Goal: Information Seeking & Learning: Learn about a topic

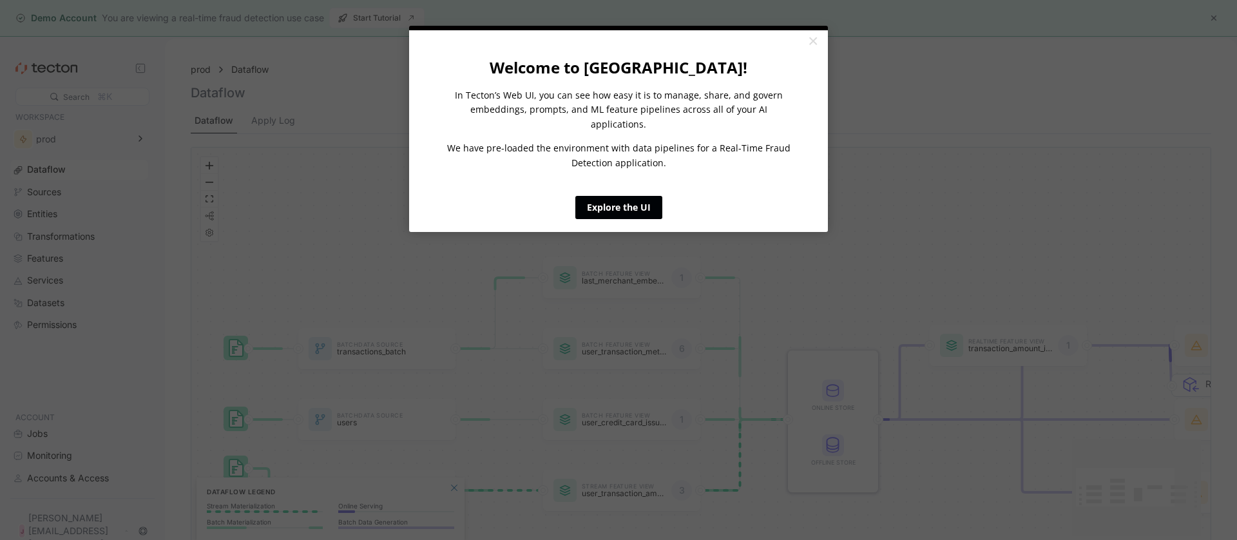
click at [613, 196] on link "Explore the UI" at bounding box center [618, 207] width 87 height 23
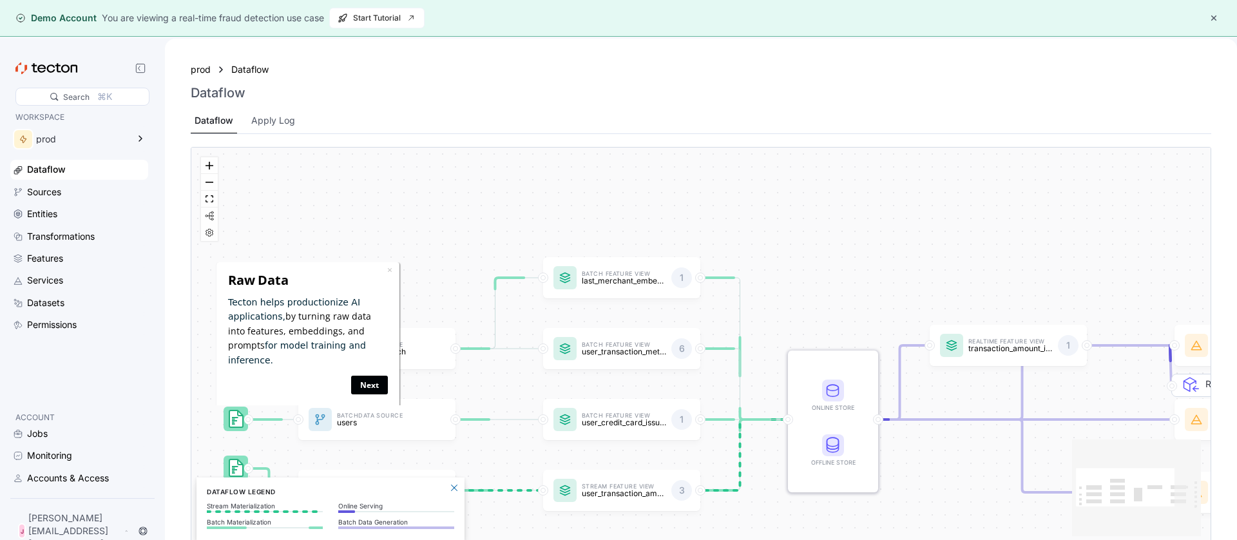
click at [374, 375] on link "Next" at bounding box center [369, 384] width 37 height 19
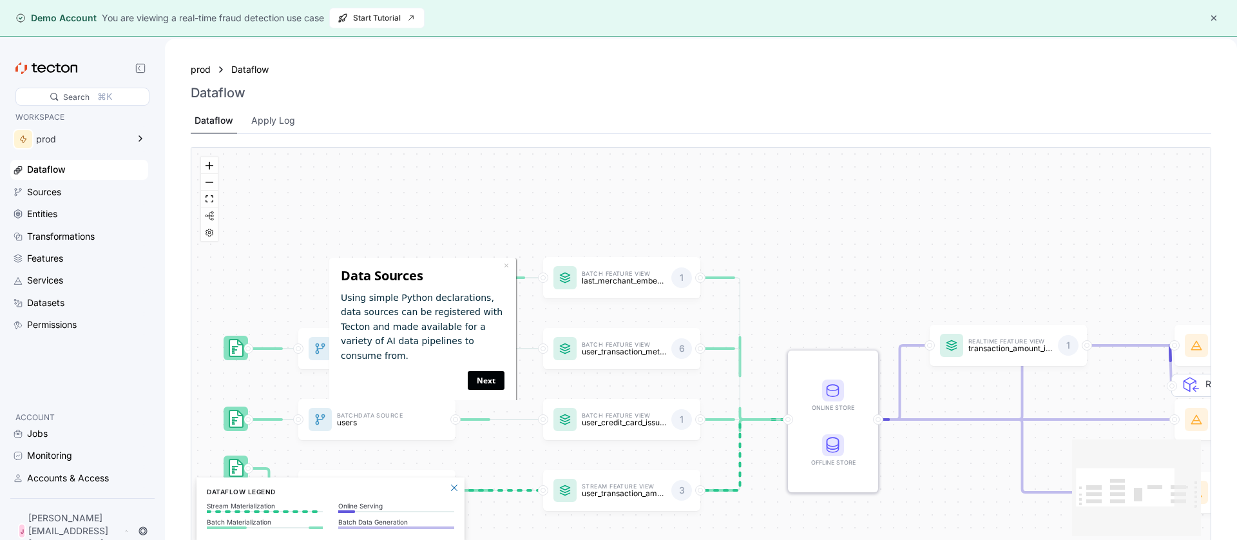
click at [484, 371] on link "Next" at bounding box center [486, 380] width 37 height 19
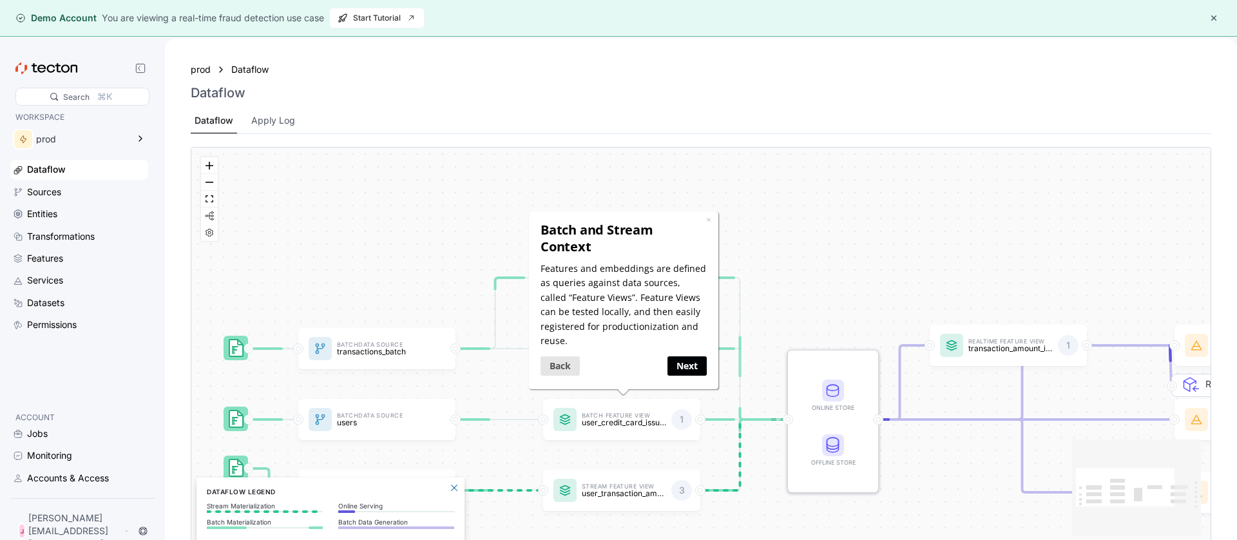
click at [677, 356] on link "Next" at bounding box center [686, 365] width 39 height 19
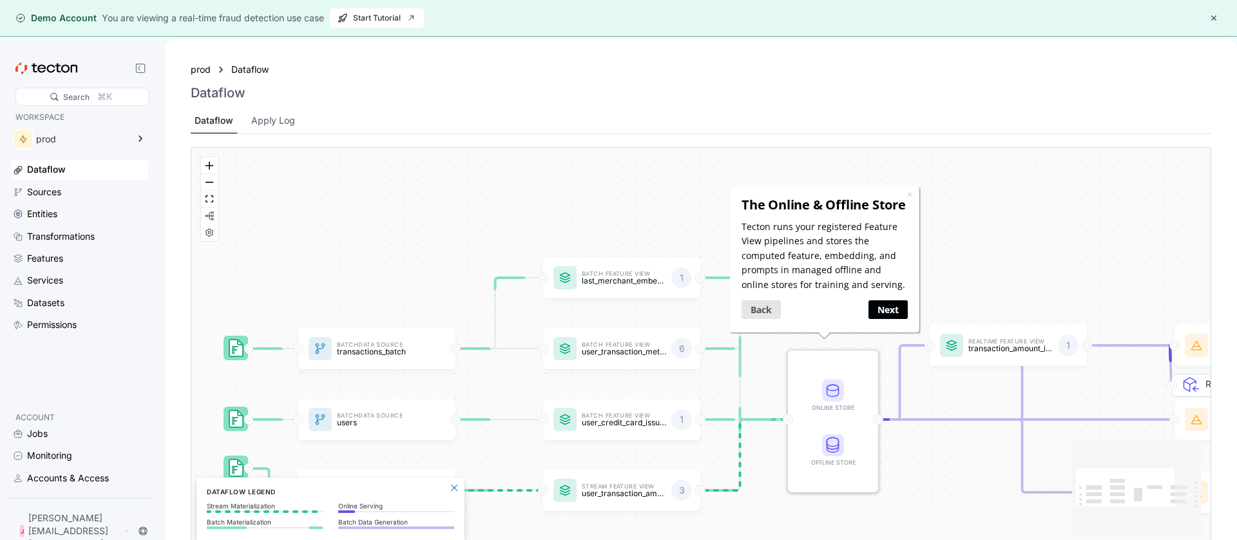
click at [898, 314] on link "Next" at bounding box center [888, 309] width 39 height 19
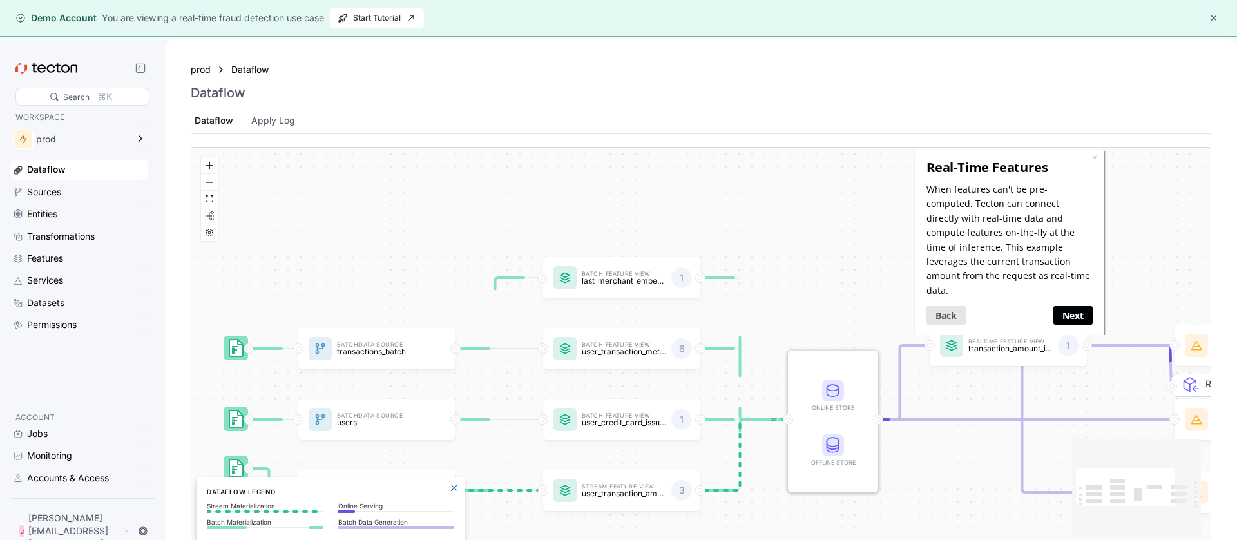
click at [1065, 305] on link "Next" at bounding box center [1072, 314] width 39 height 19
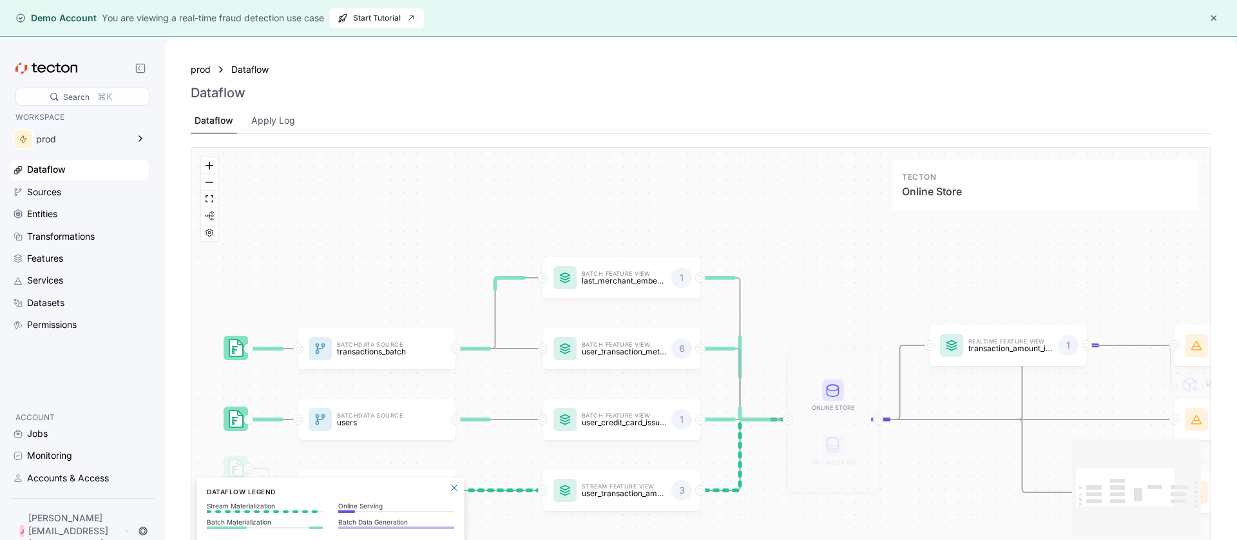
click at [836, 396] on rect at bounding box center [833, 391] width 22 height 22
click at [833, 392] on icon at bounding box center [833, 391] width 12 height 12
click at [829, 452] on rect at bounding box center [833, 445] width 22 height 22
click at [831, 412] on div "Online Store" at bounding box center [833, 408] width 52 height 10
click at [833, 410] on div "Online Store" at bounding box center [833, 408] width 52 height 10
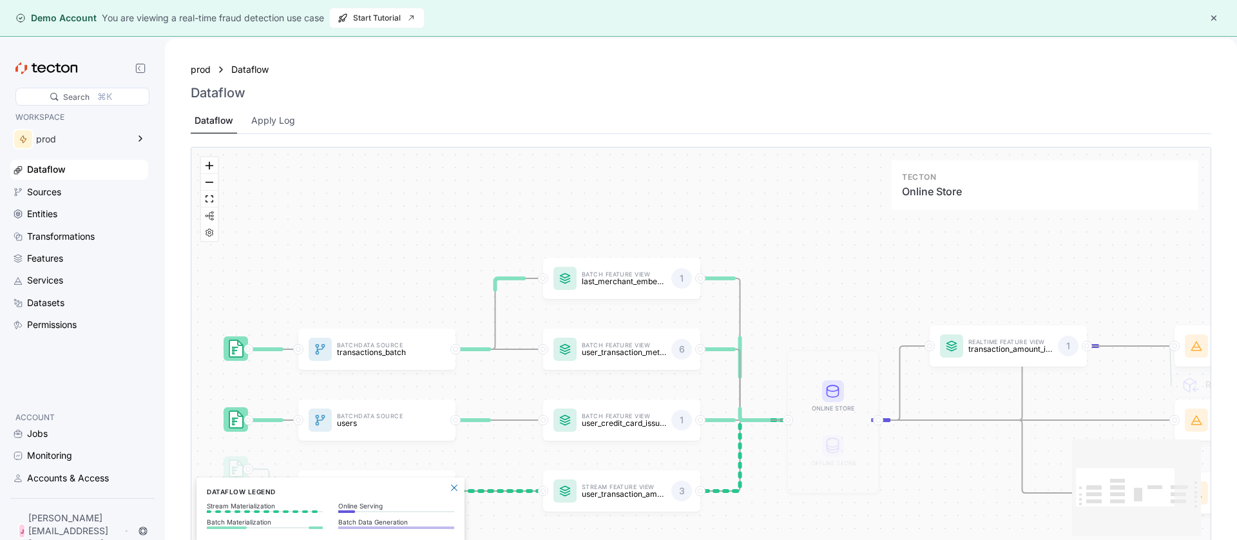
click at [833, 410] on div "Online Store" at bounding box center [833, 408] width 52 height 10
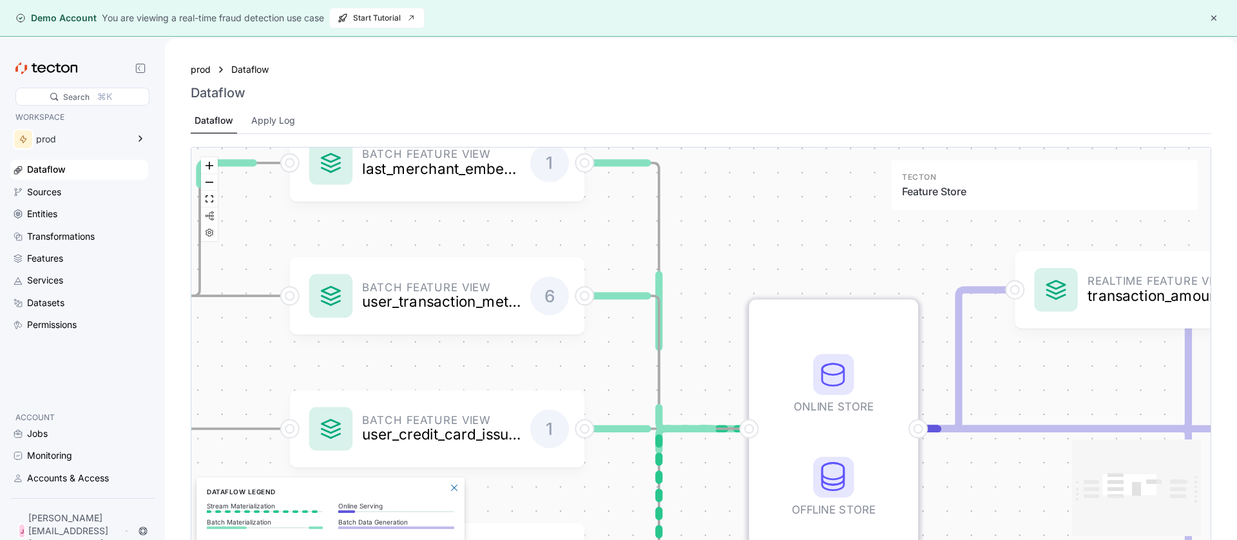
click at [833, 449] on div at bounding box center [833, 433] width 169 height 266
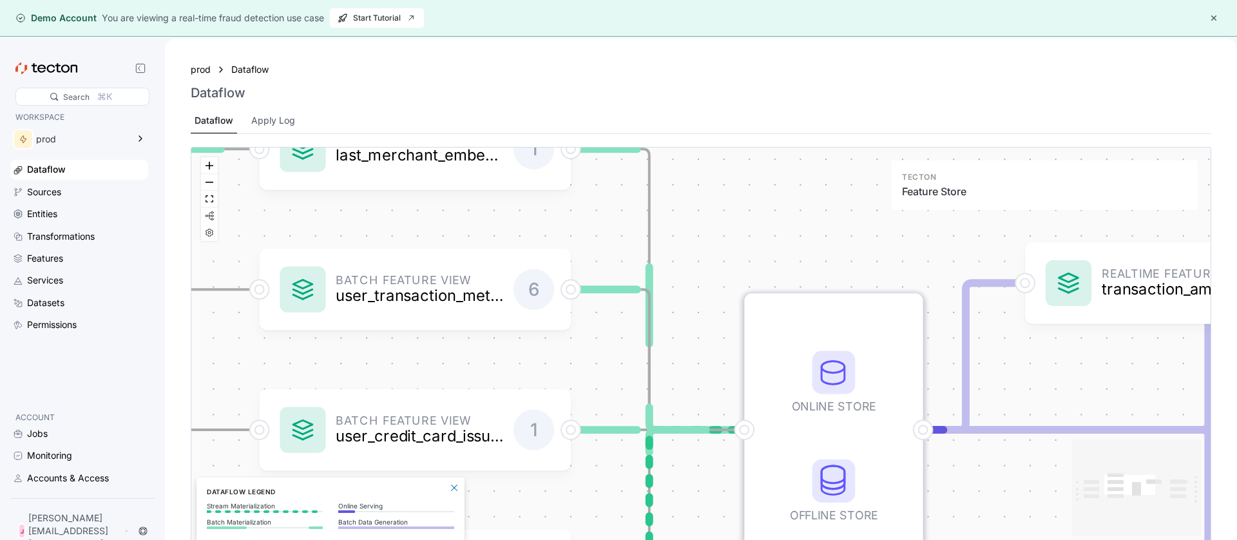
click at [832, 459] on div at bounding box center [833, 434] width 178 height 281
click at [833, 459] on div at bounding box center [833, 434] width 178 height 281
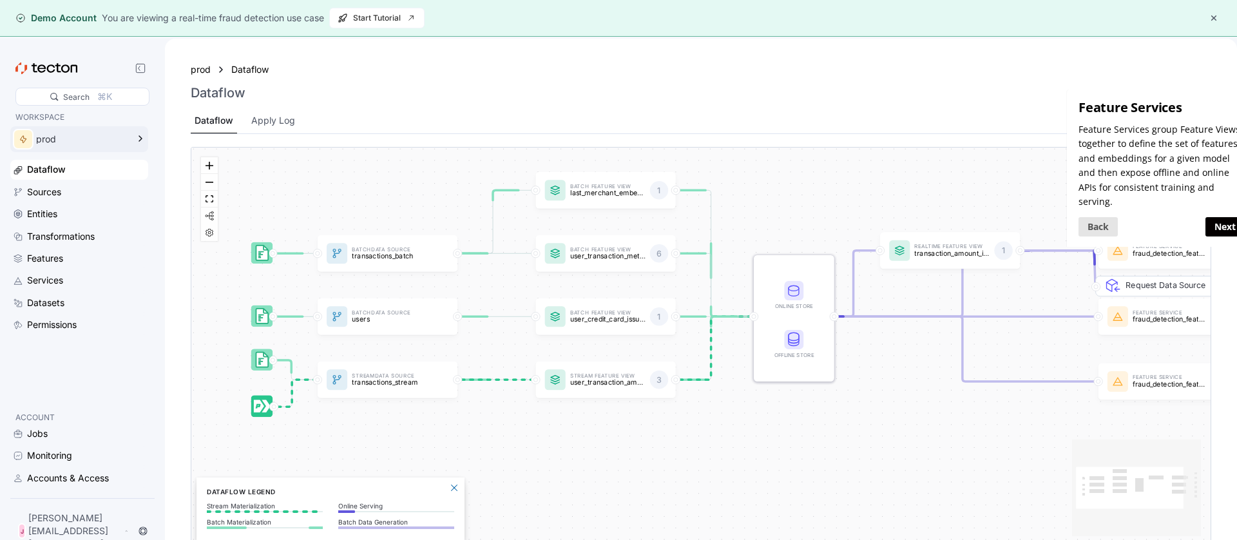
click at [92, 146] on div "prod" at bounding box center [70, 139] width 120 height 26
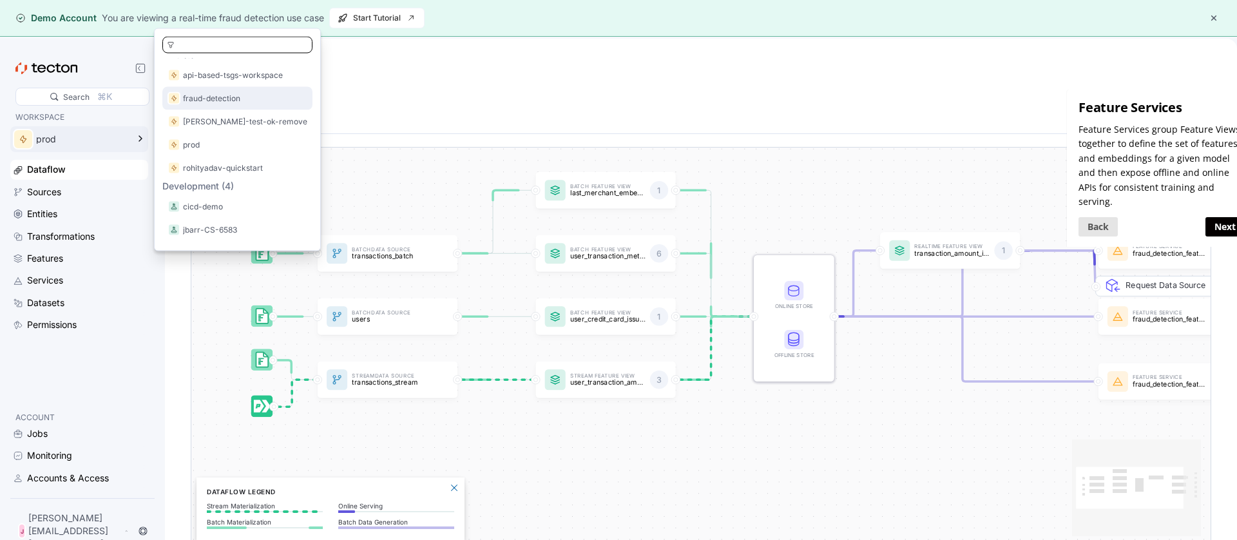
scroll to position [71, 0]
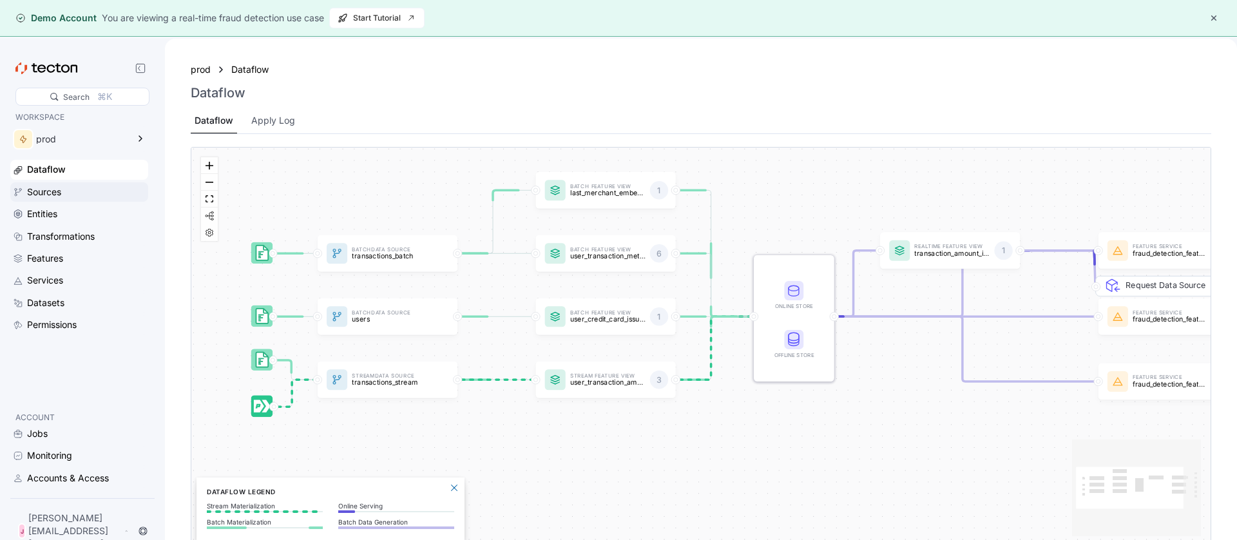
click at [104, 192] on div "Sources" at bounding box center [86, 192] width 119 height 14
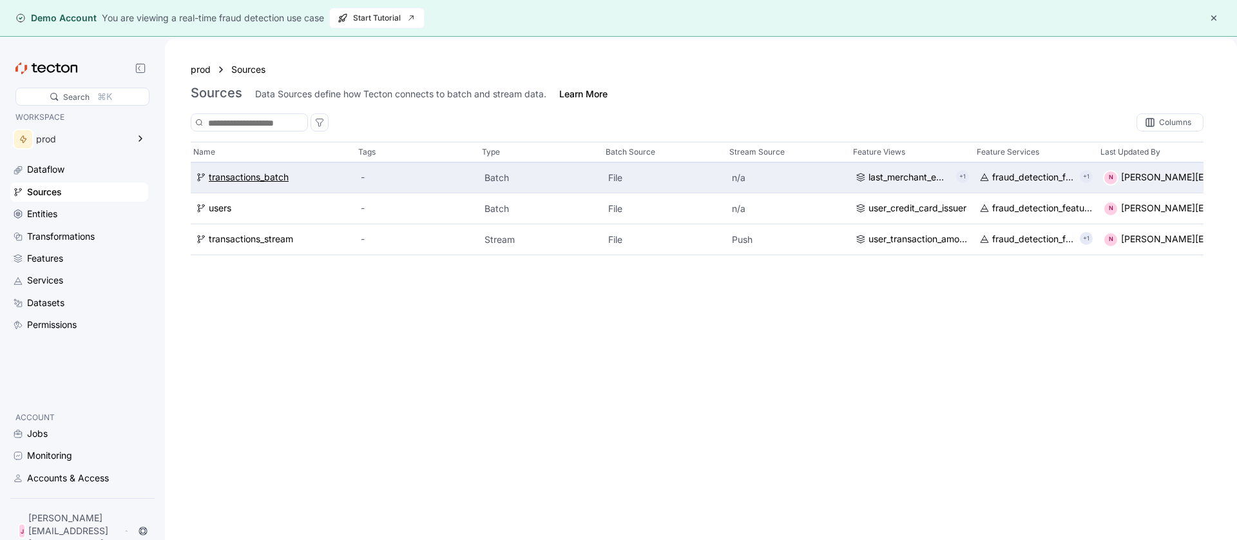
click at [233, 180] on div "transactions_batch" at bounding box center [249, 178] width 80 height 14
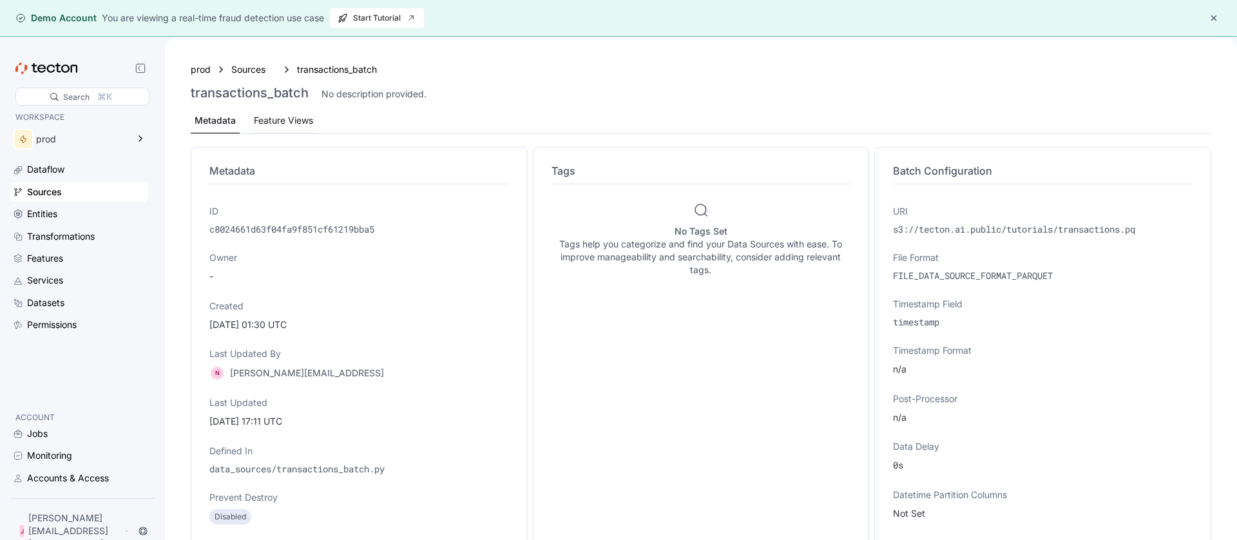
click at [284, 122] on div "Feature Views" at bounding box center [283, 120] width 59 height 14
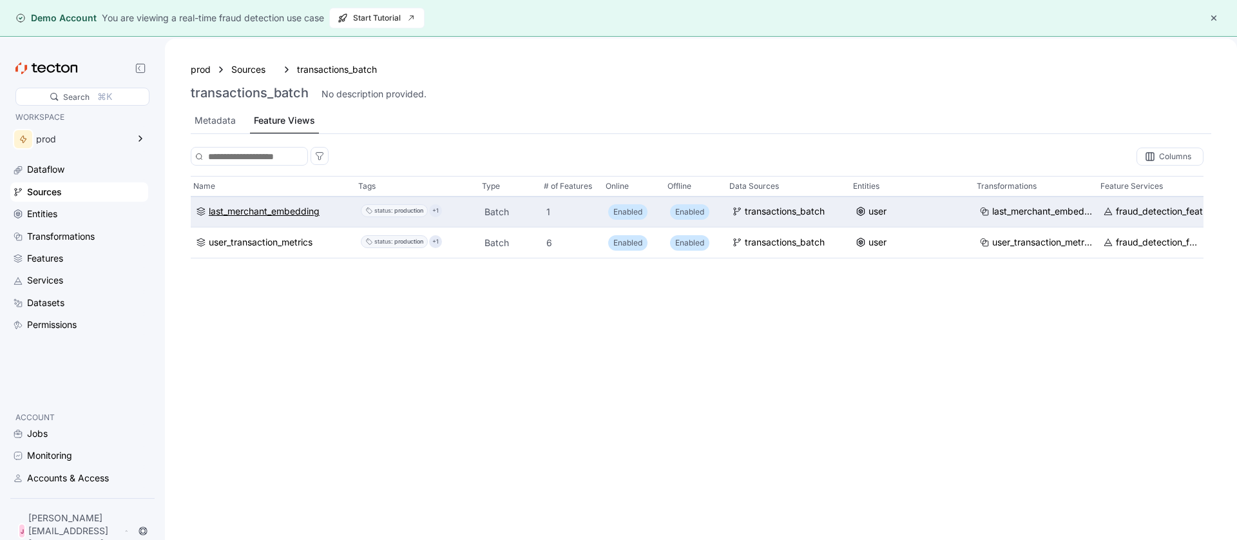
click at [246, 216] on div "last_merchant_embedding" at bounding box center [264, 211] width 111 height 14
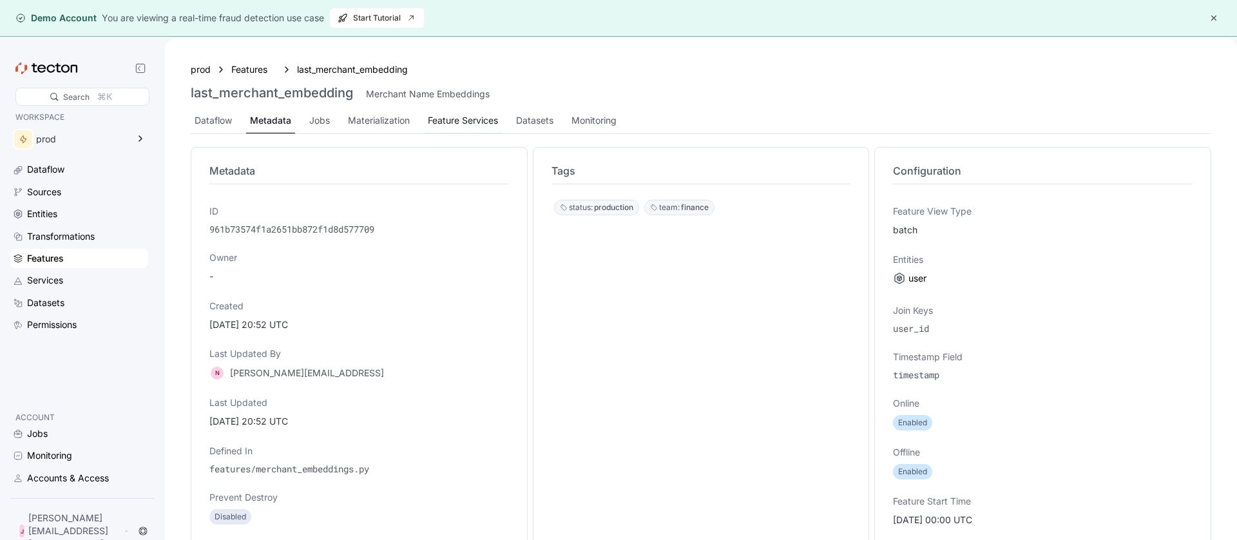
click at [456, 124] on div "Feature Services" at bounding box center [463, 120] width 70 height 14
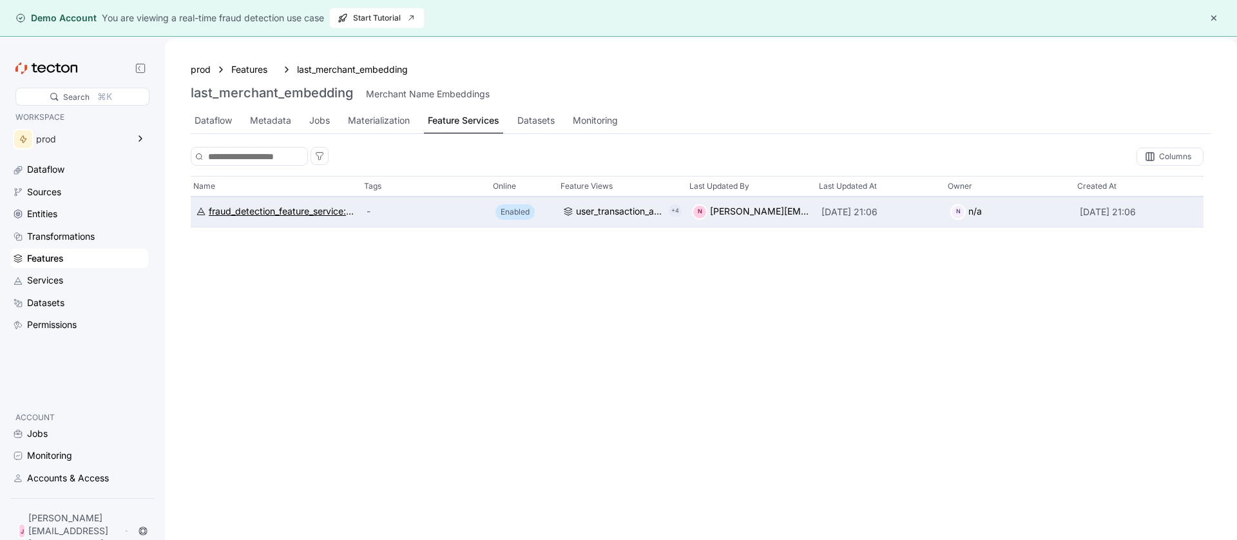
click at [304, 215] on div "fraud_detection_feature_service:v2" at bounding box center [283, 211] width 148 height 14
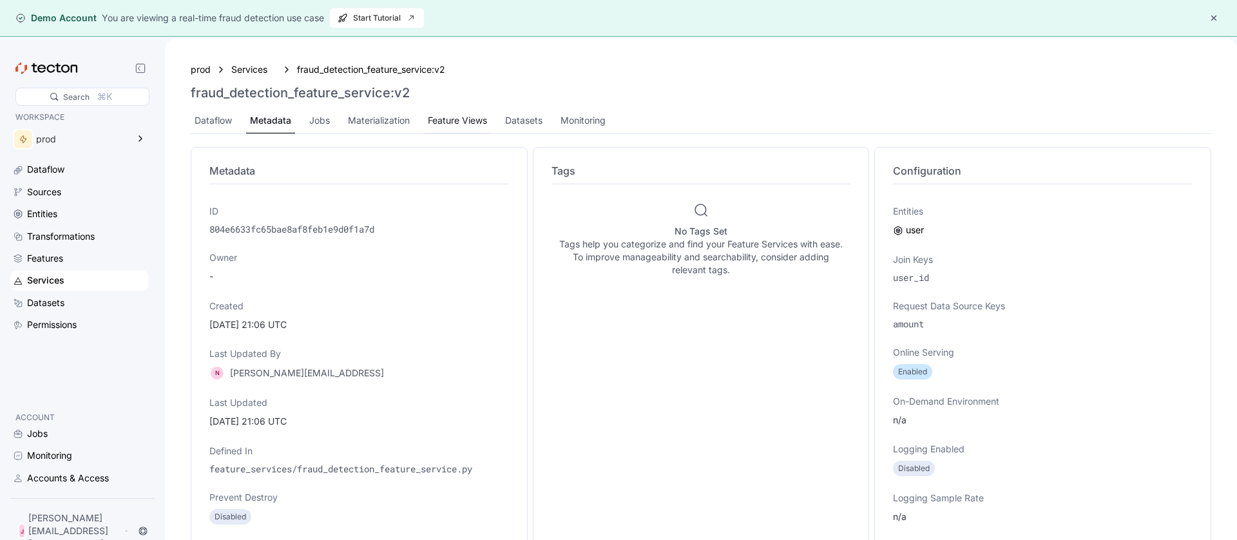
click at [440, 120] on div "Feature Views" at bounding box center [457, 120] width 59 height 14
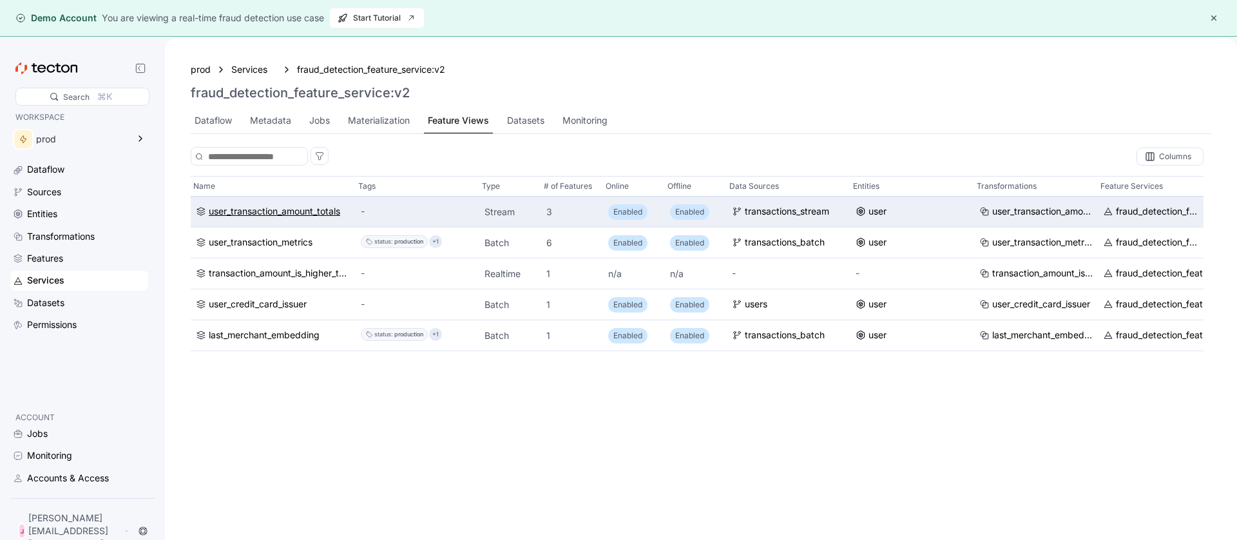
click at [283, 209] on div "user_transaction_amount_totals" at bounding box center [274, 211] width 131 height 14
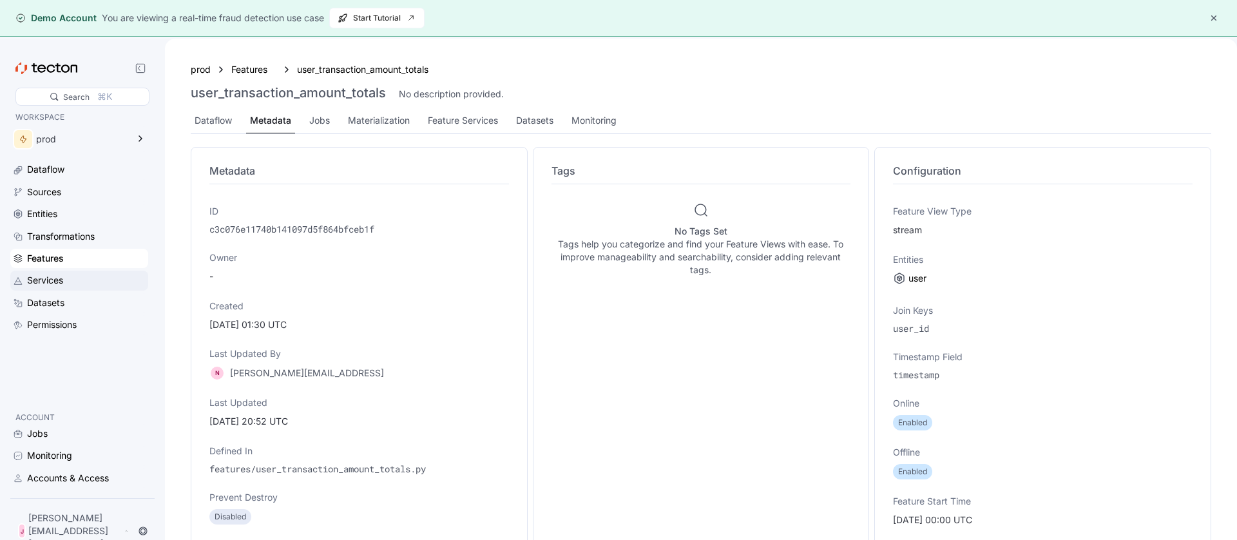
click at [73, 278] on div "Services" at bounding box center [86, 280] width 119 height 14
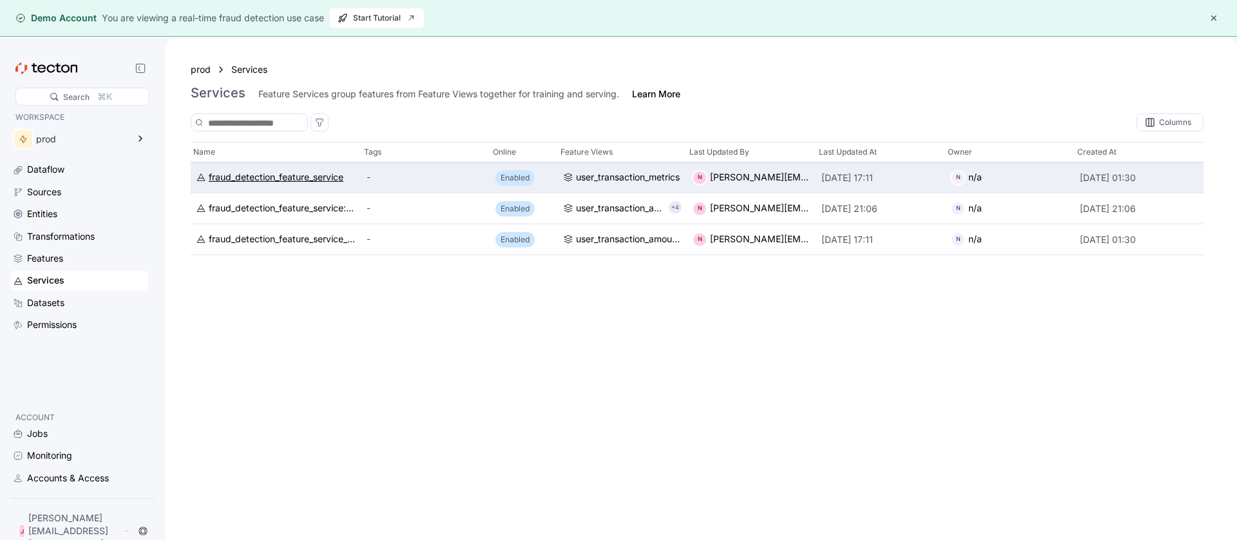
click at [279, 180] on div "fraud_detection_feature_service" at bounding box center [276, 178] width 135 height 14
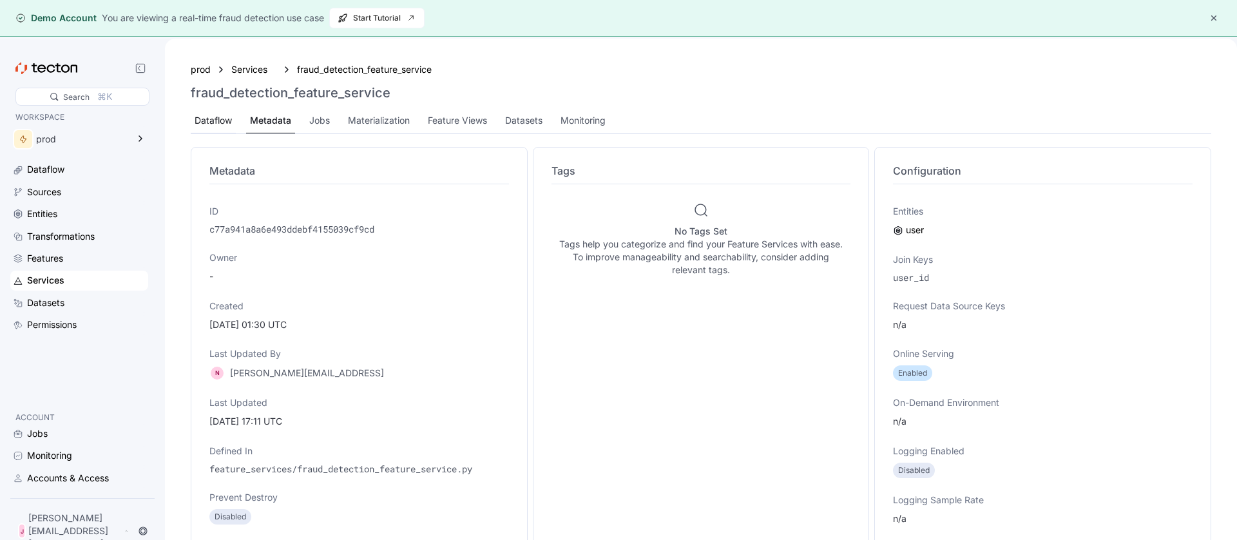
click at [206, 124] on div "Dataflow" at bounding box center [213, 120] width 37 height 14
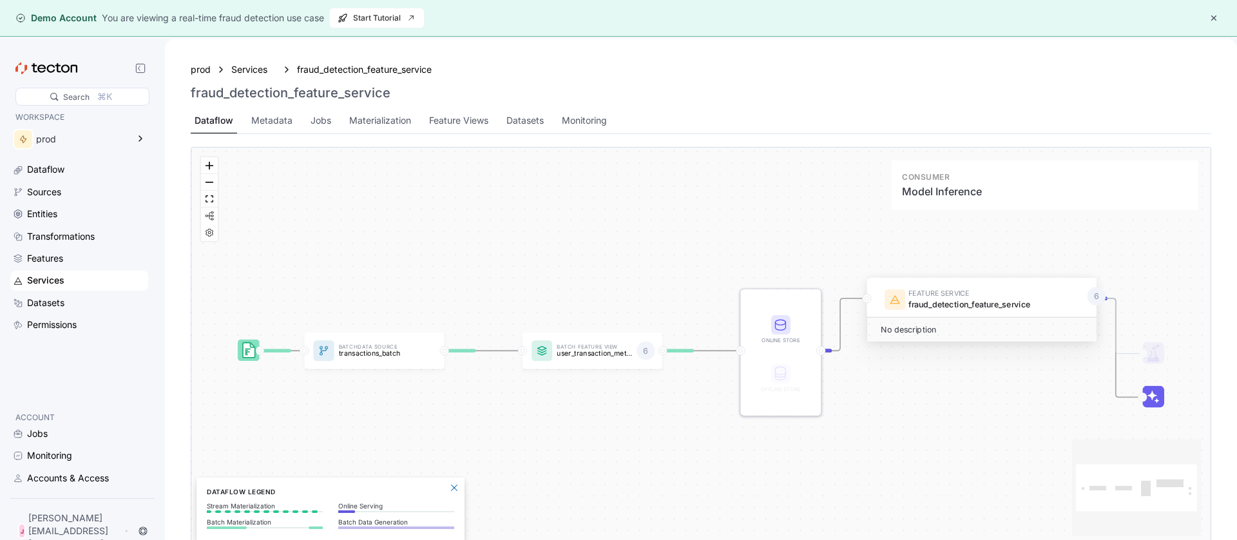
click at [1152, 392] on icon at bounding box center [1152, 395] width 9 height 9
click at [1151, 396] on icon at bounding box center [1152, 395] width 9 height 9
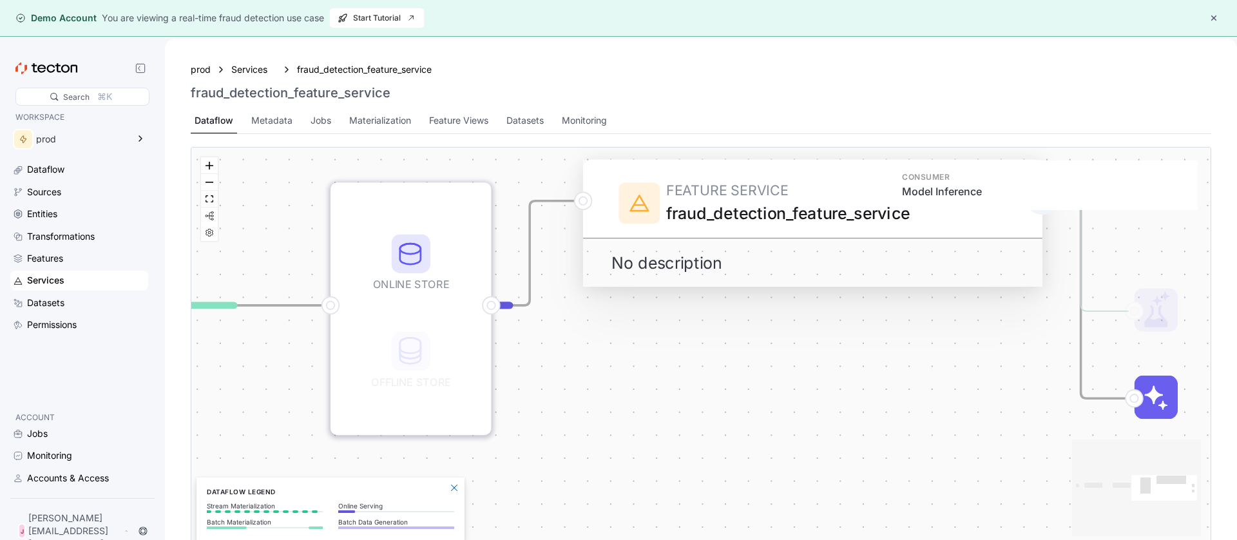
click at [1155, 393] on icon at bounding box center [1153, 395] width 19 height 19
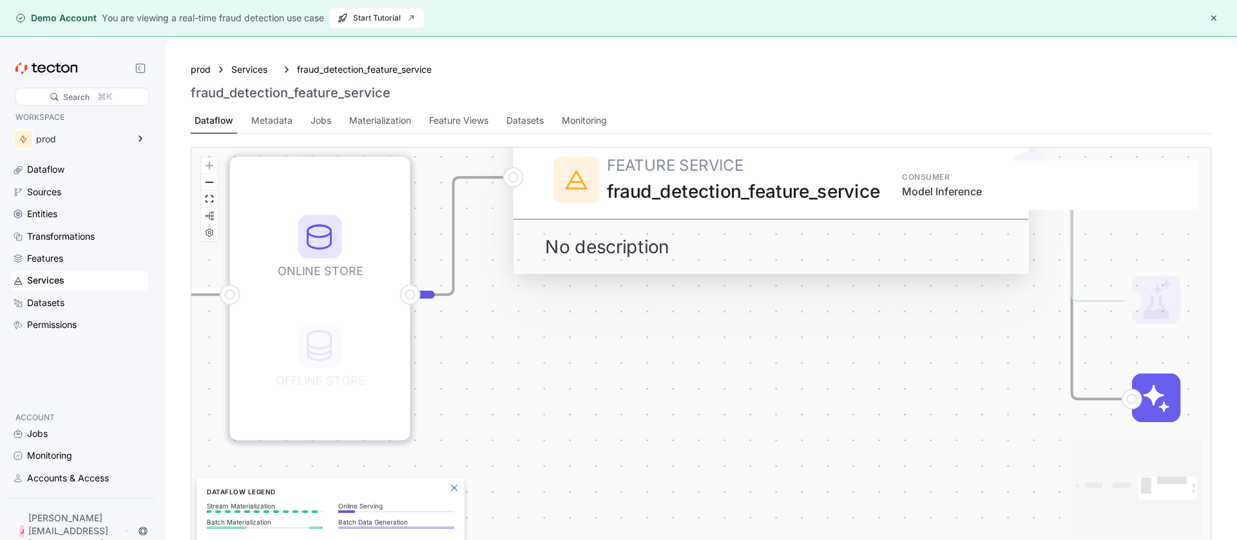
click at [1158, 389] on rect at bounding box center [1156, 398] width 49 height 49
click at [1133, 398] on rect at bounding box center [1156, 398] width 49 height 49
click at [1152, 391] on icon at bounding box center [1154, 395] width 21 height 21
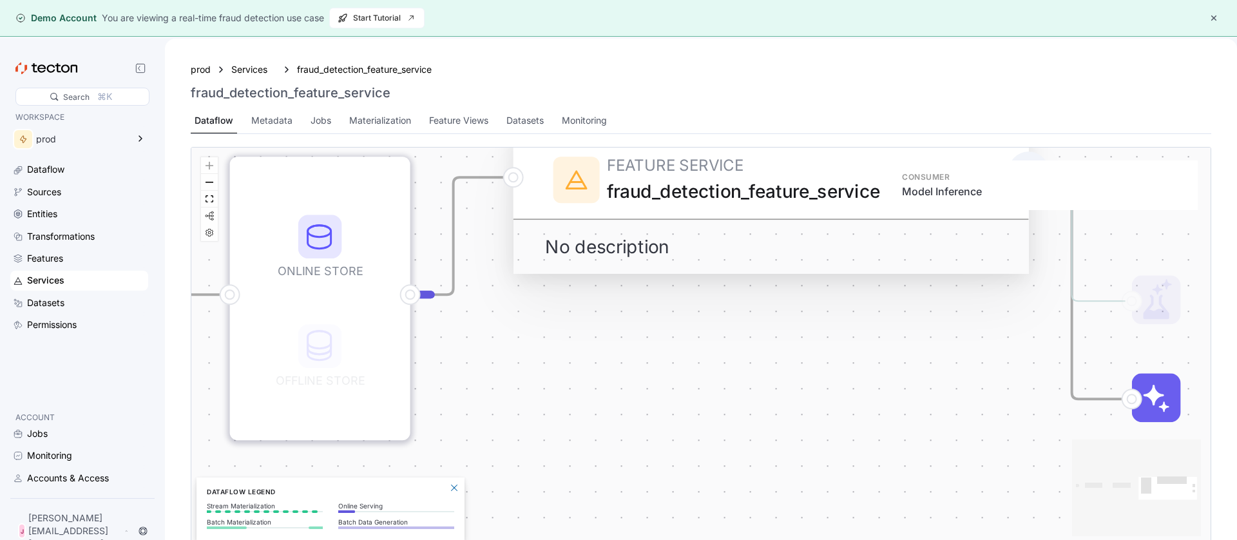
click at [1152, 391] on icon at bounding box center [1154, 395] width 21 height 21
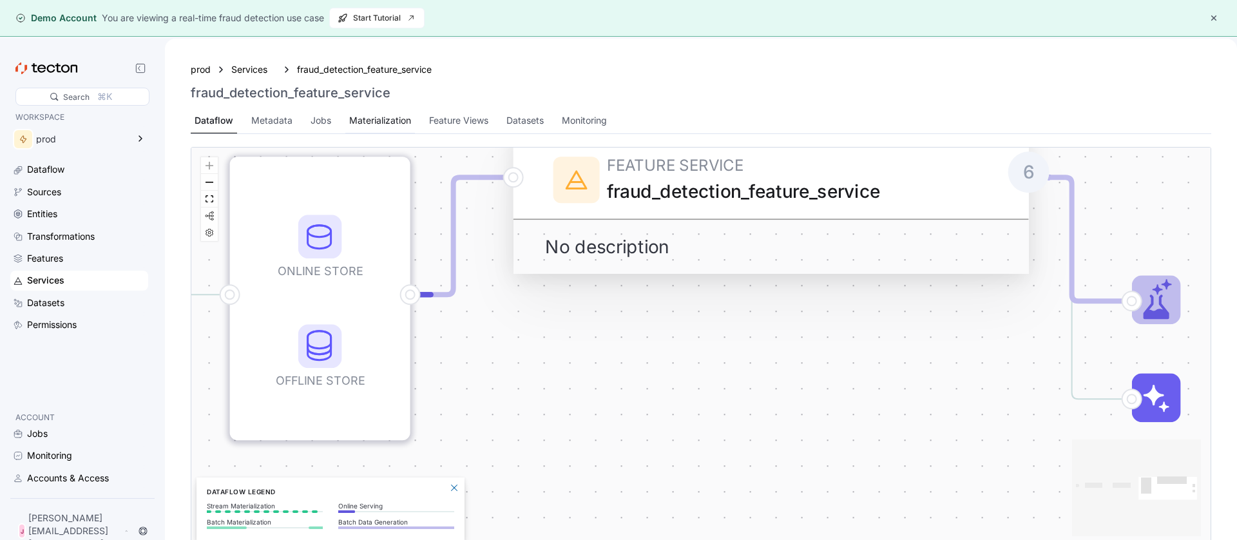
click at [389, 126] on div "Materialization" at bounding box center [380, 120] width 62 height 14
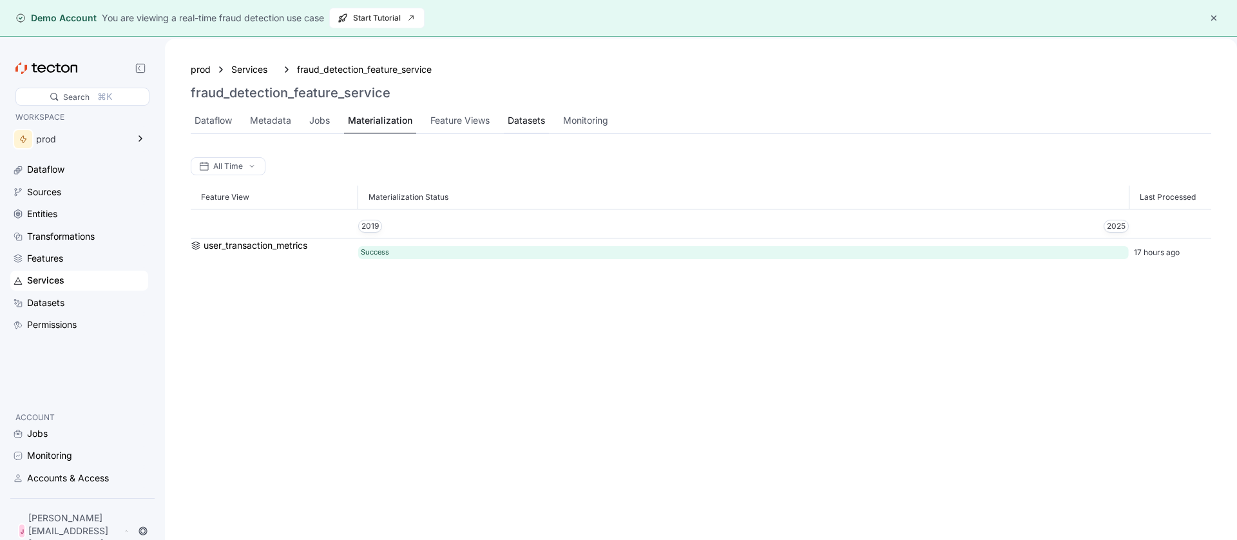
click at [526, 122] on div "Datasets" at bounding box center [526, 120] width 37 height 14
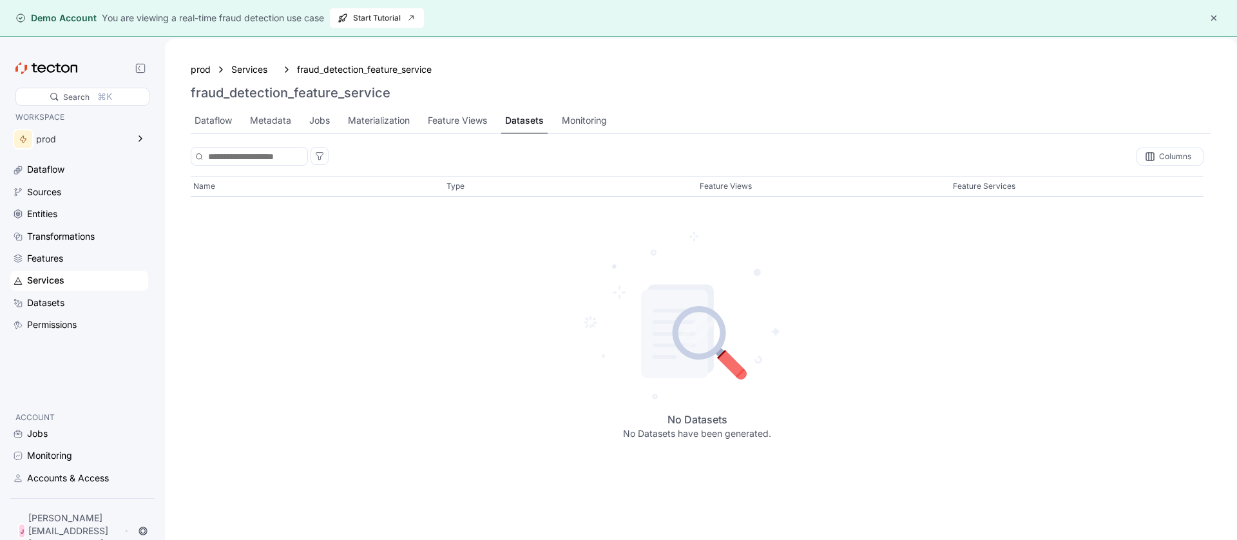
click at [476, 133] on div "Dataflow Metadata Jobs Materialization Feature Views Datasets Monitoring" at bounding box center [701, 121] width 1021 height 26
click at [470, 128] on div "Feature Views" at bounding box center [457, 120] width 59 height 14
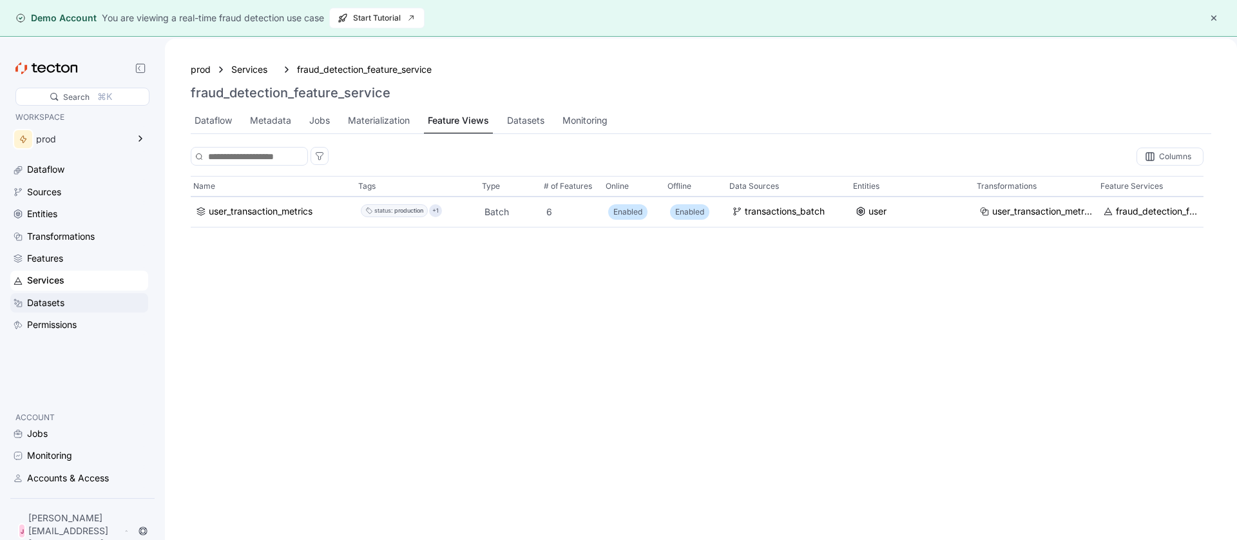
click at [101, 297] on div "Datasets" at bounding box center [86, 303] width 119 height 14
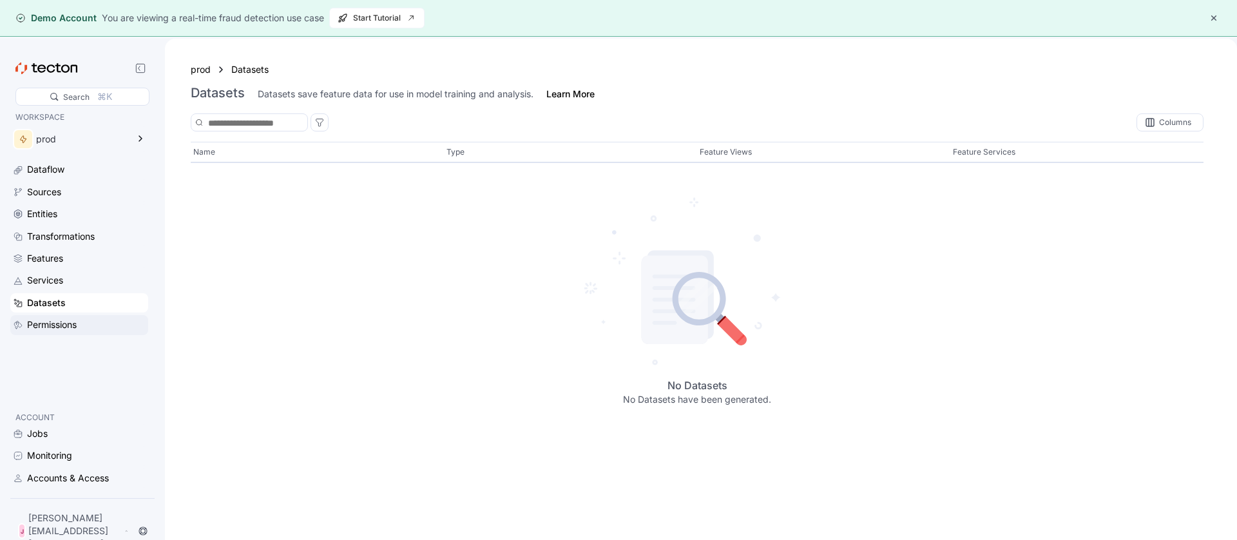
click at [95, 322] on div "Permissions" at bounding box center [86, 325] width 119 height 14
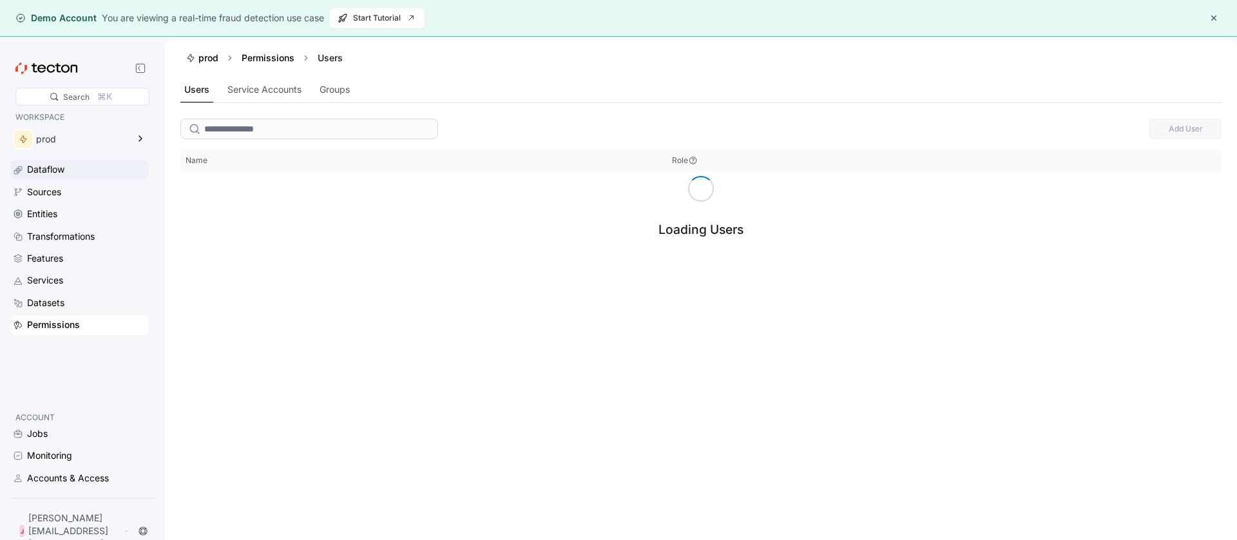
click at [104, 179] on div "Dataflow" at bounding box center [79, 169] width 138 height 19
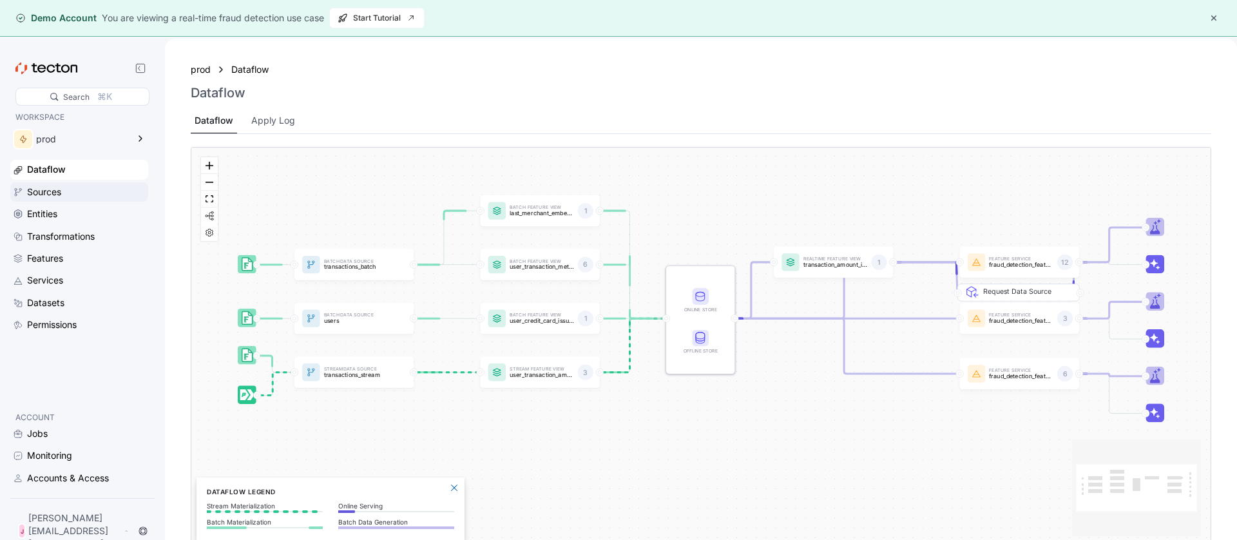
click at [102, 191] on appcues "× Welcome to [GEOGRAPHIC_DATA]! In Tecton’s Web UI, you can see how easy it is …" at bounding box center [618, 270] width 1237 height 540
click at [99, 171] on div "Dataflow" at bounding box center [86, 169] width 119 height 14
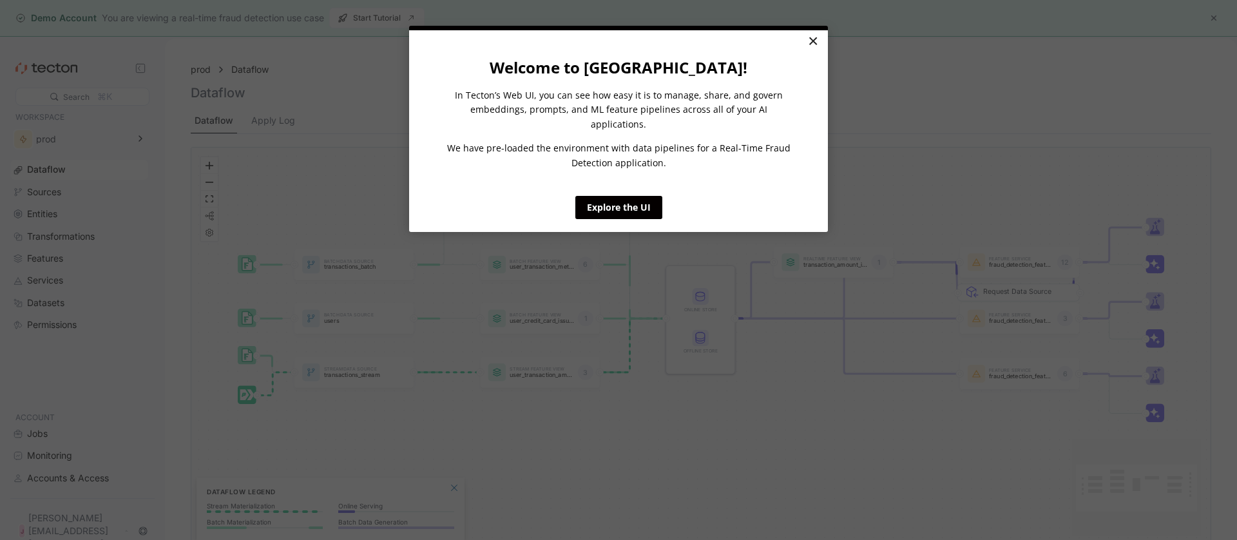
click at [810, 42] on link "×" at bounding box center [813, 41] width 23 height 23
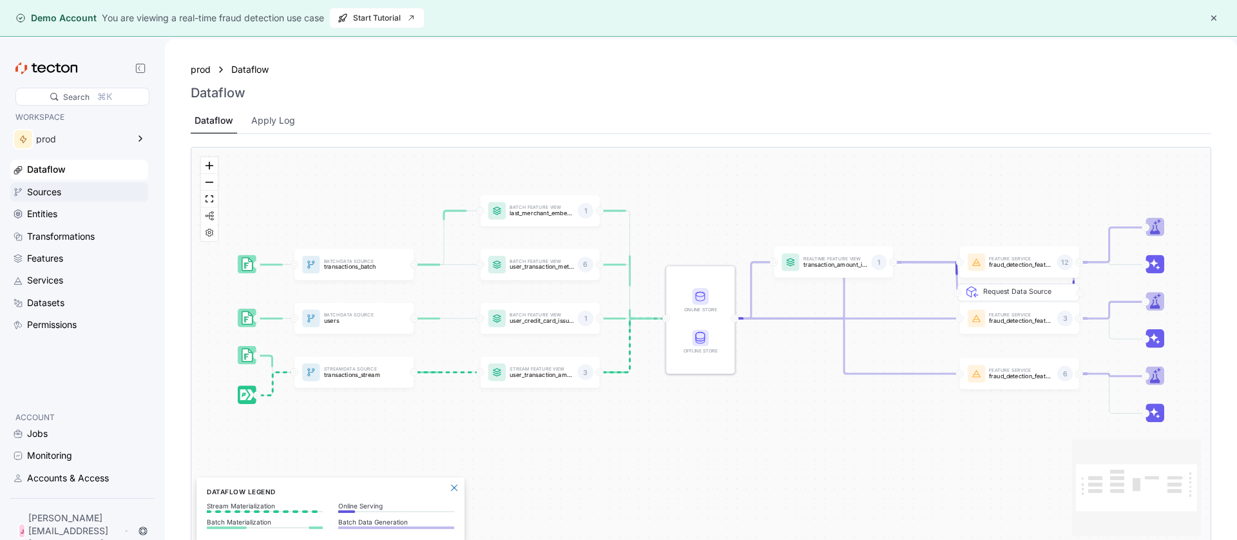
click at [55, 190] on div "Sources" at bounding box center [44, 192] width 34 height 14
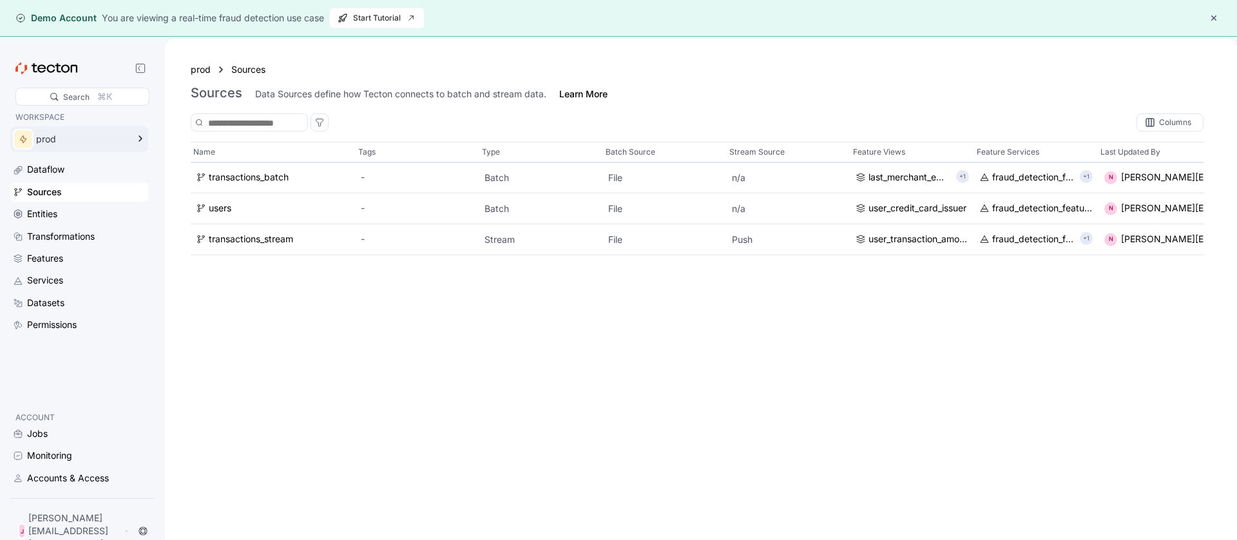
click at [69, 133] on div "prod" at bounding box center [70, 139] width 120 height 26
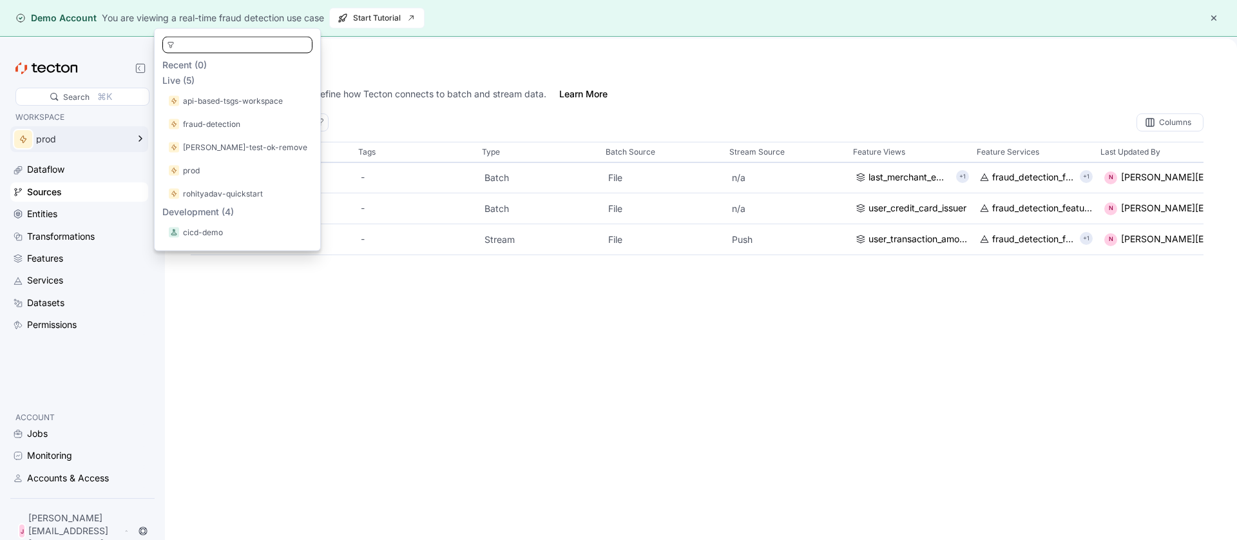
click at [91, 380] on div "WORKSPACE prod Dataflow Sources Entities Transformations Features Services Data…" at bounding box center [79, 255] width 138 height 289
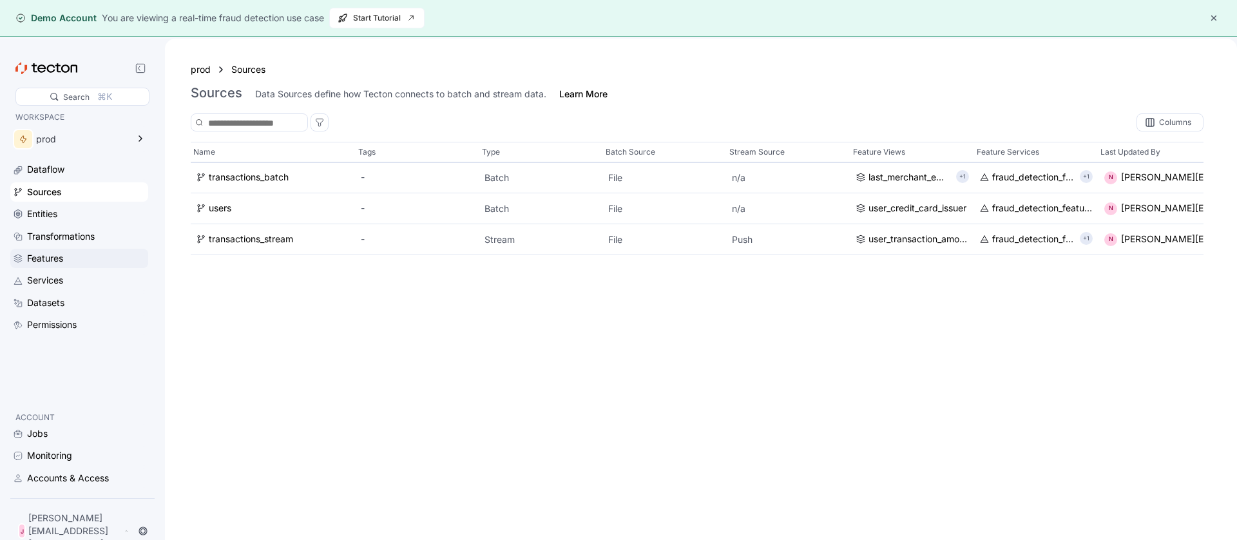
click at [66, 262] on div "Features" at bounding box center [86, 258] width 119 height 14
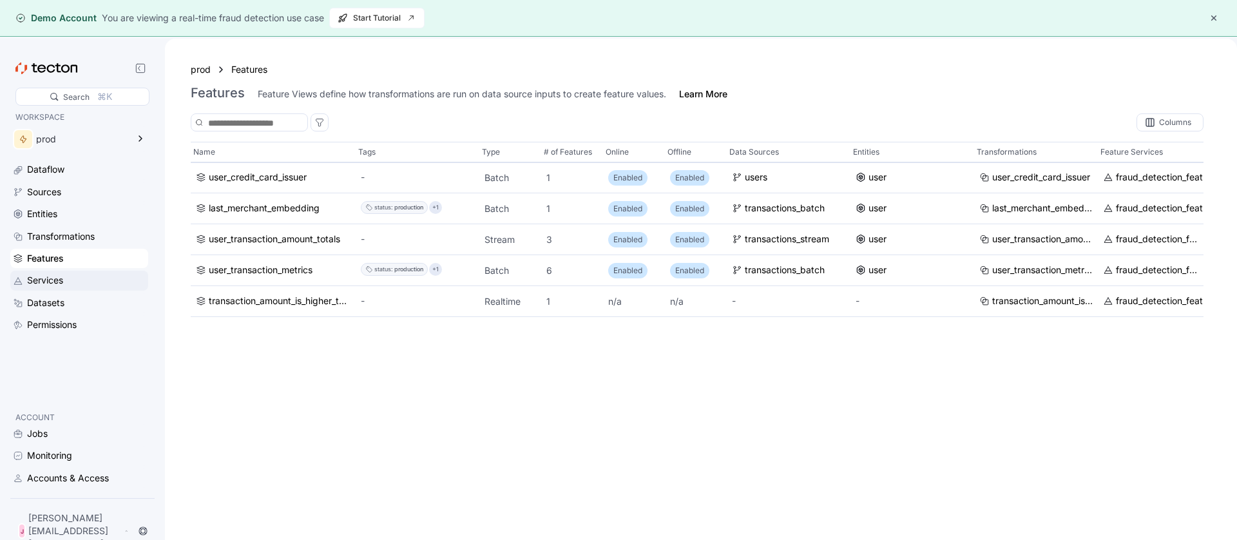
click at [79, 287] on div "Services" at bounding box center [86, 280] width 119 height 14
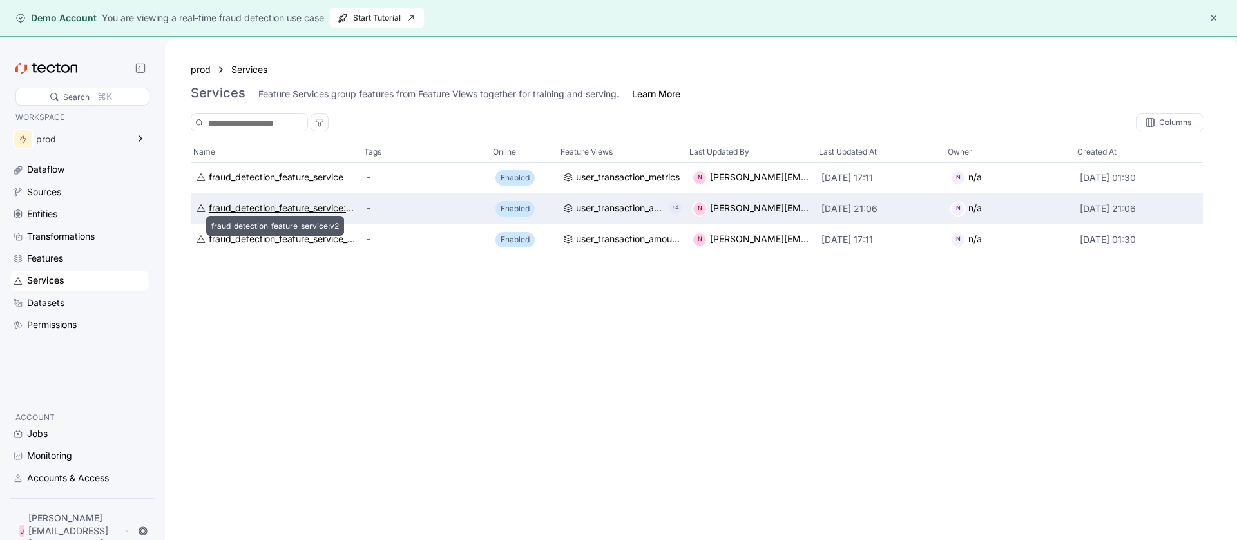
click at [310, 209] on div "fraud_detection_feature_service:v2" at bounding box center [283, 209] width 148 height 14
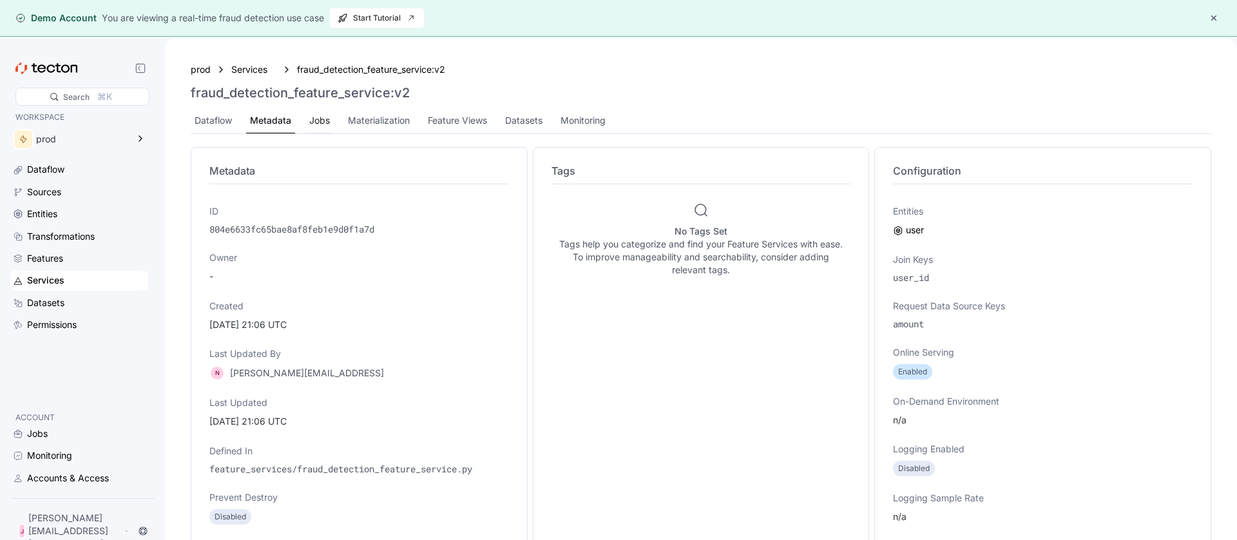
click at [313, 131] on div "Jobs" at bounding box center [319, 120] width 28 height 25
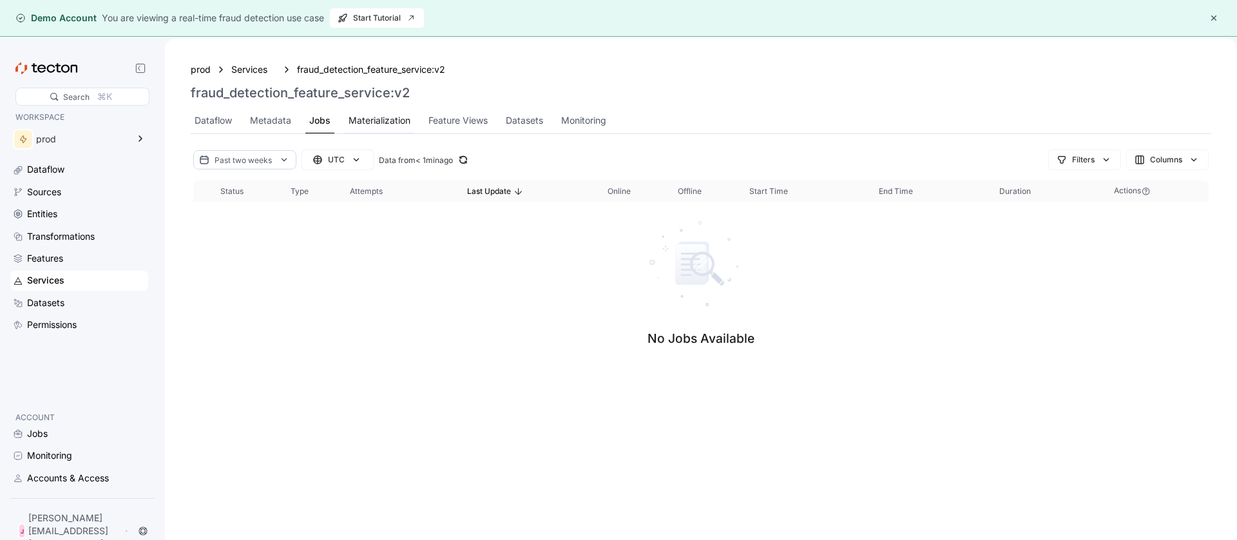
click at [383, 126] on div "Materialization" at bounding box center [380, 120] width 62 height 14
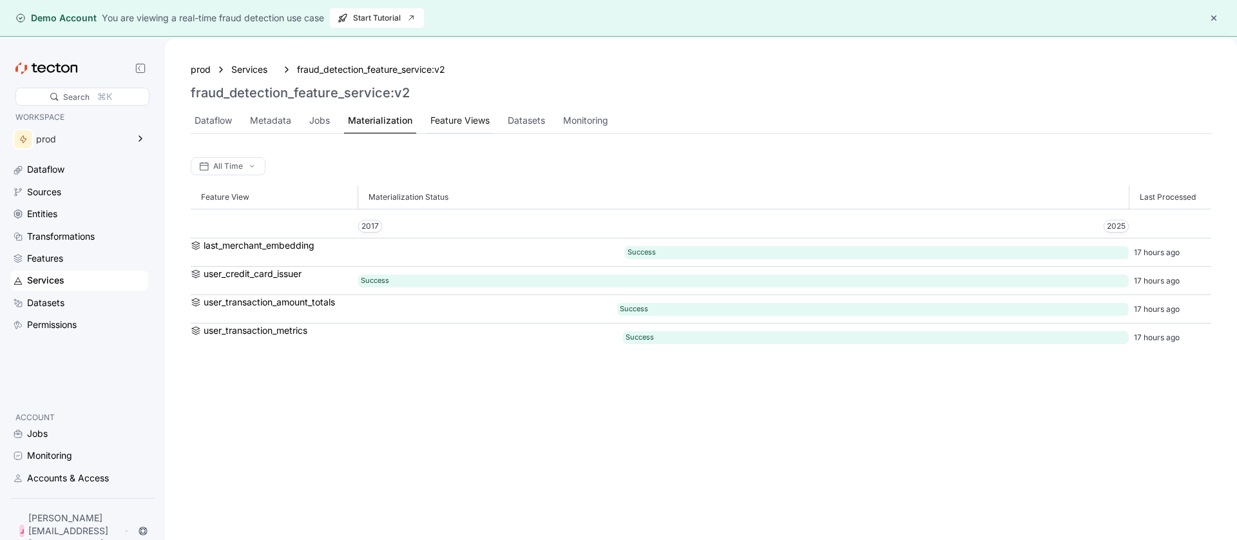
click at [459, 122] on div "Feature Views" at bounding box center [459, 120] width 59 height 14
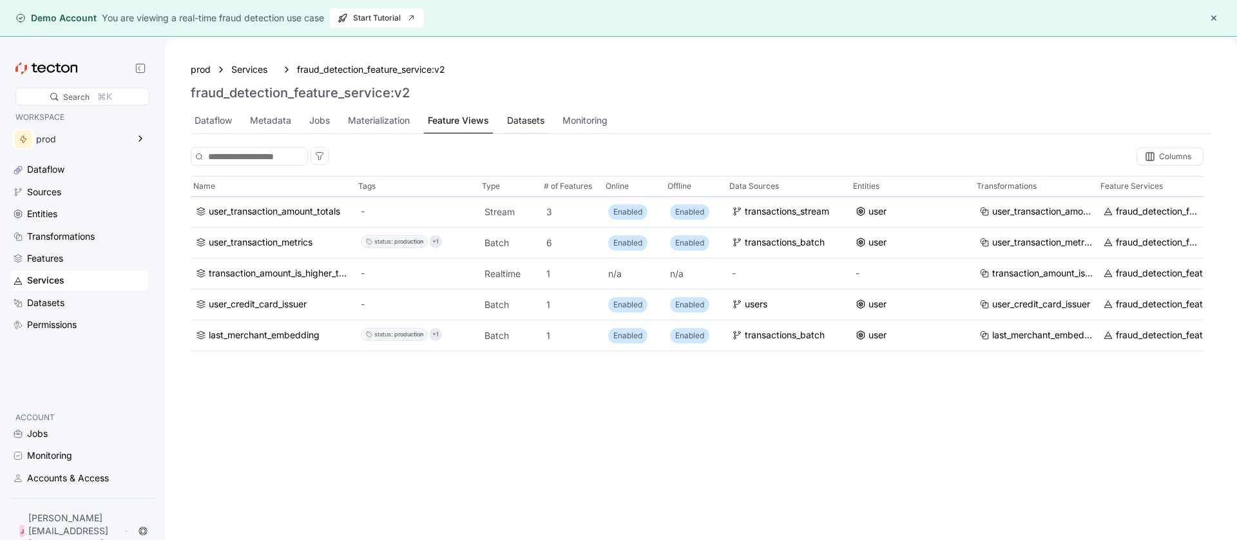
click at [529, 122] on div "Datasets" at bounding box center [525, 120] width 37 height 14
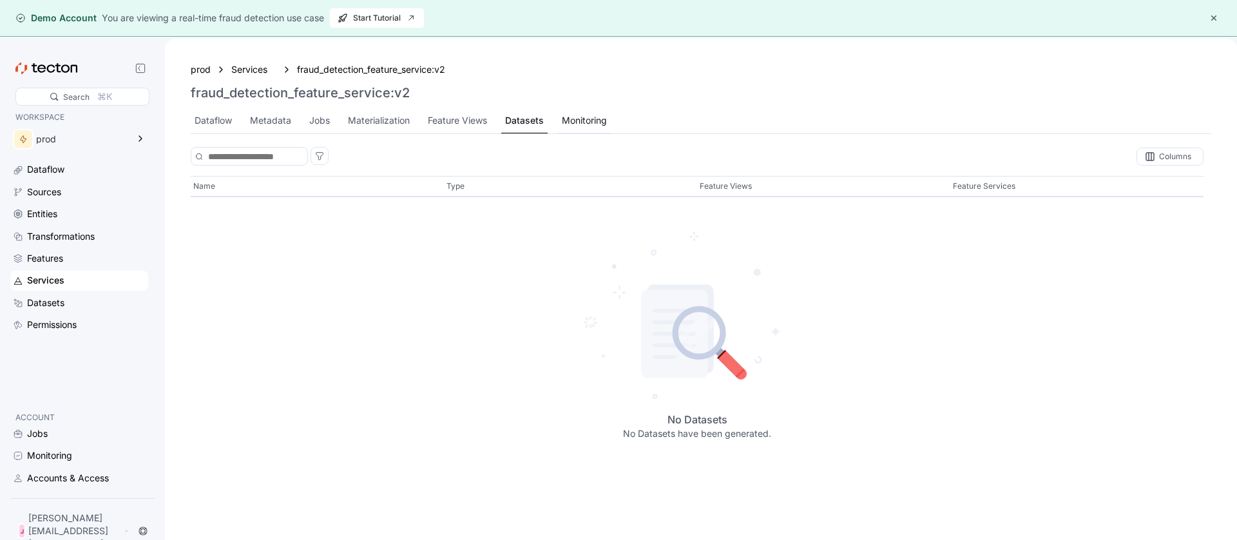
click at [594, 122] on div "Monitoring" at bounding box center [584, 120] width 45 height 14
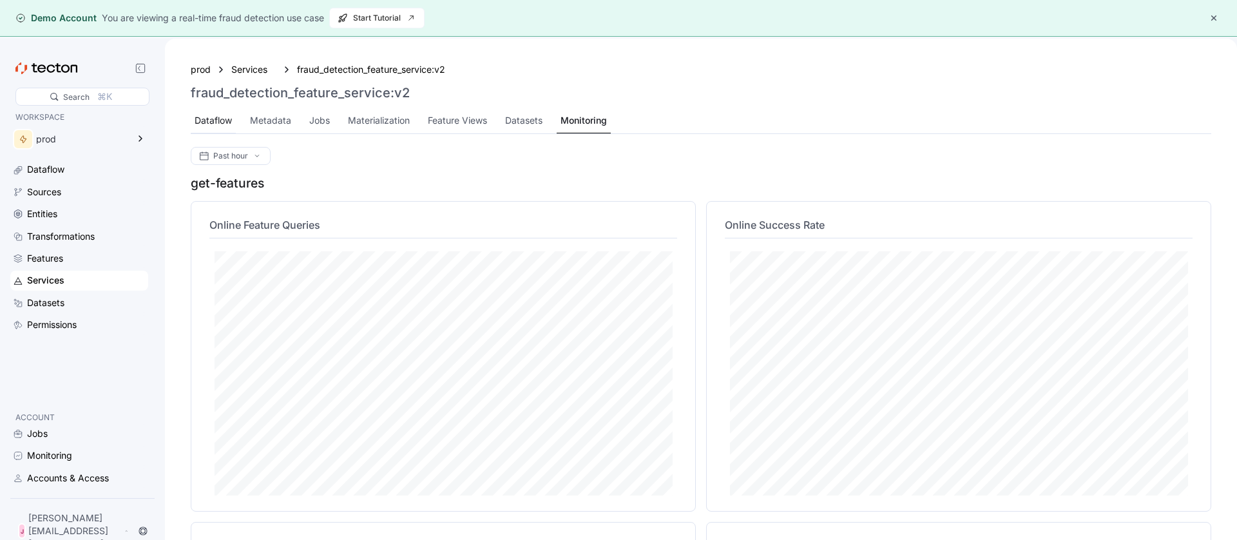
click at [215, 127] on div "Dataflow" at bounding box center [213, 120] width 37 height 14
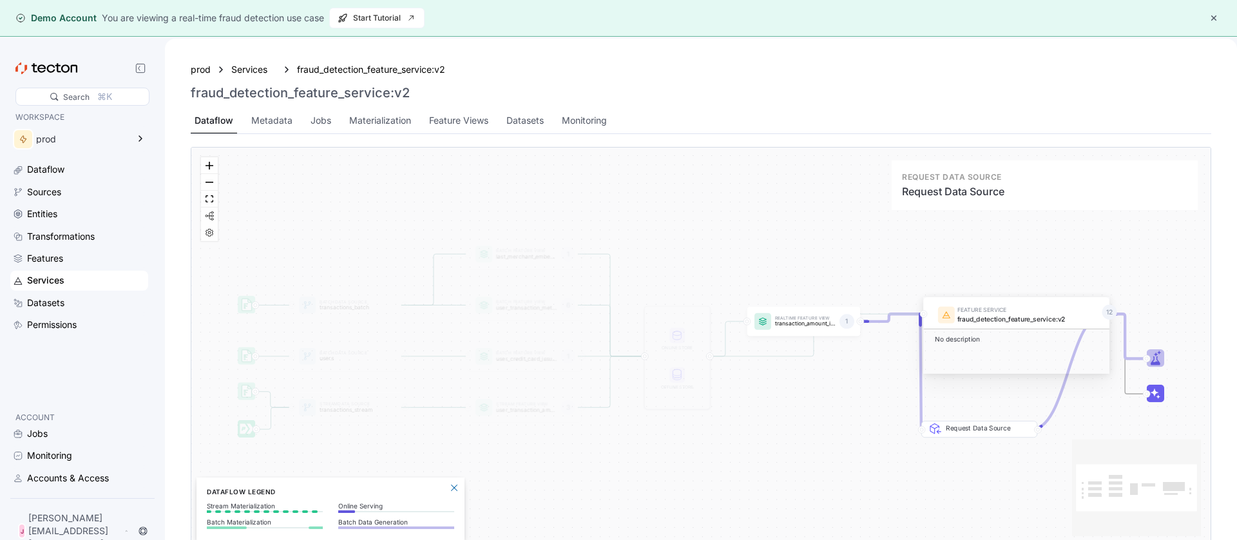
click at [963, 432] on div "Request Data Source" at bounding box center [988, 459] width 84 height 73
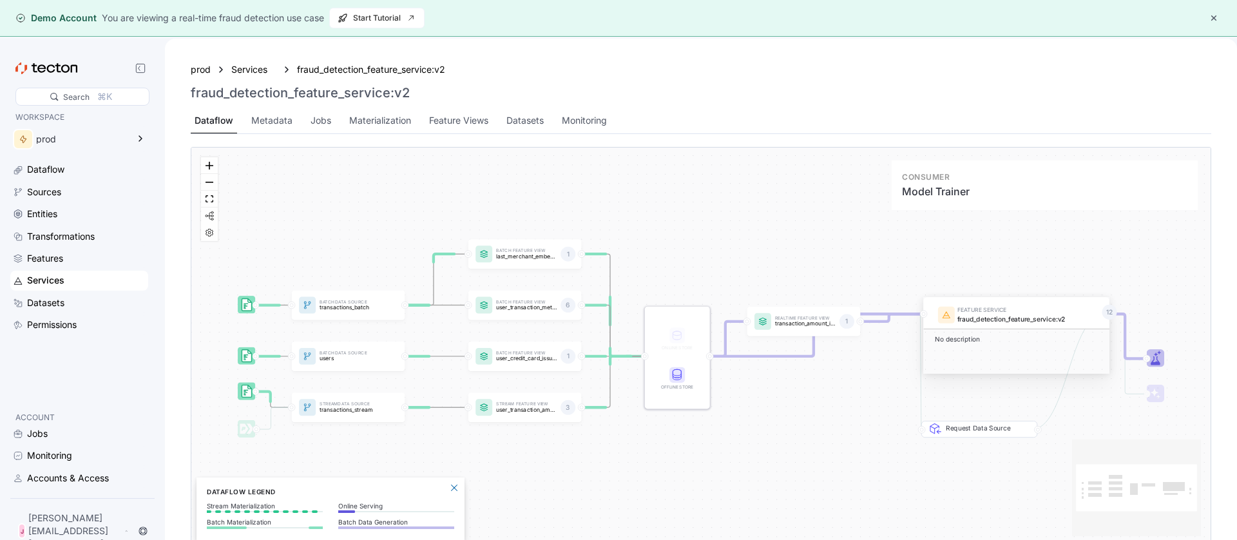
click at [1152, 358] on rect at bounding box center [1155, 357] width 17 height 17
click at [1154, 356] on icon at bounding box center [1155, 360] width 9 height 9
click at [1154, 356] on rect at bounding box center [1155, 357] width 17 height 17
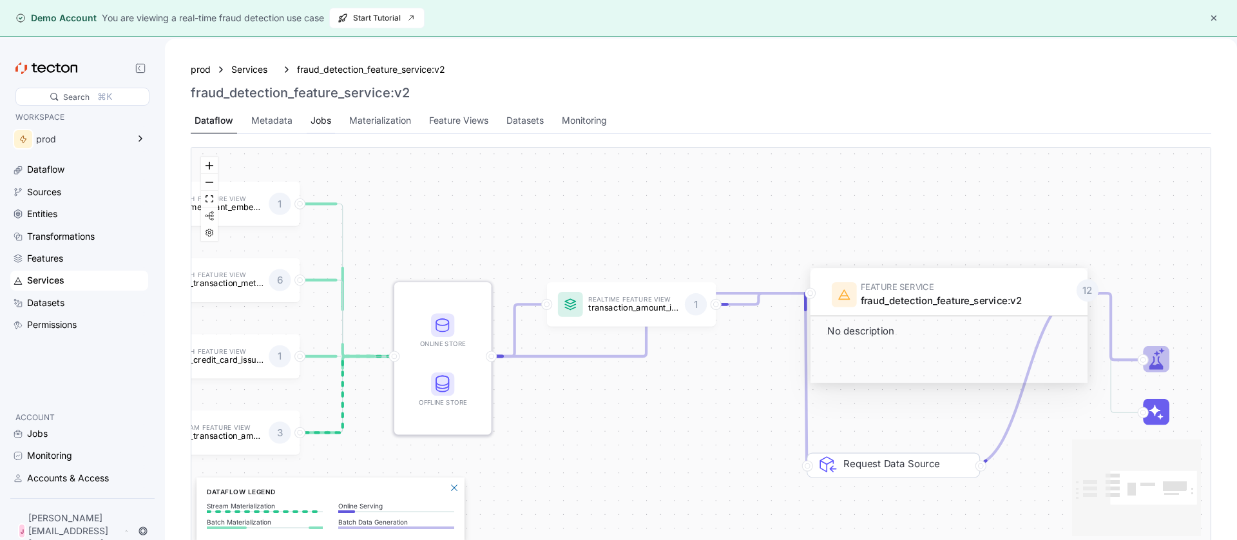
click at [327, 121] on div "Jobs" at bounding box center [321, 120] width 21 height 14
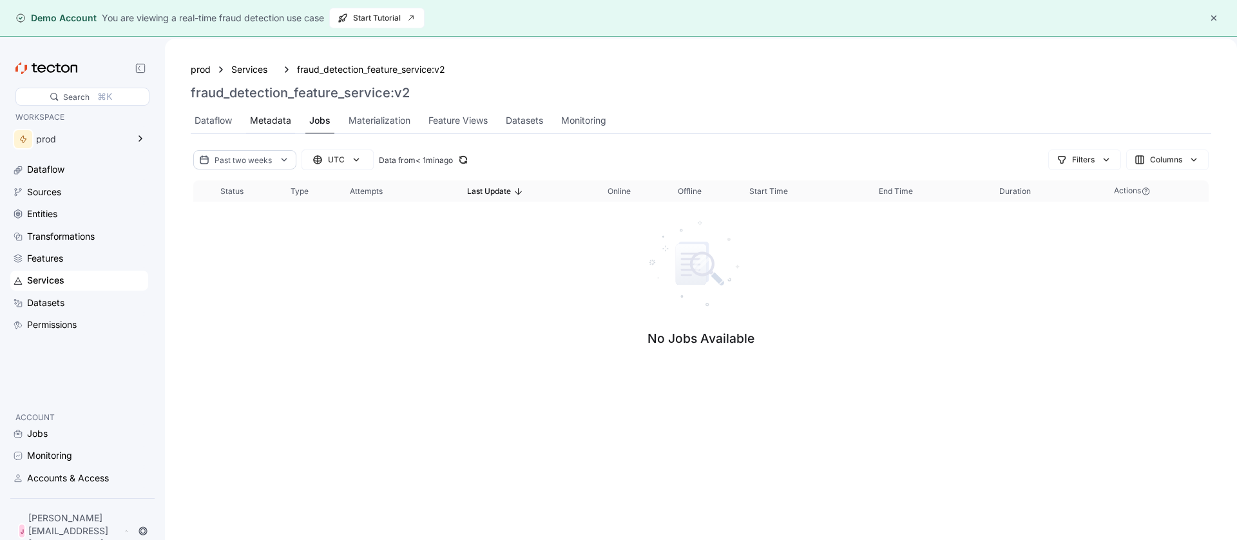
click at [278, 121] on div "Metadata" at bounding box center [270, 120] width 41 height 14
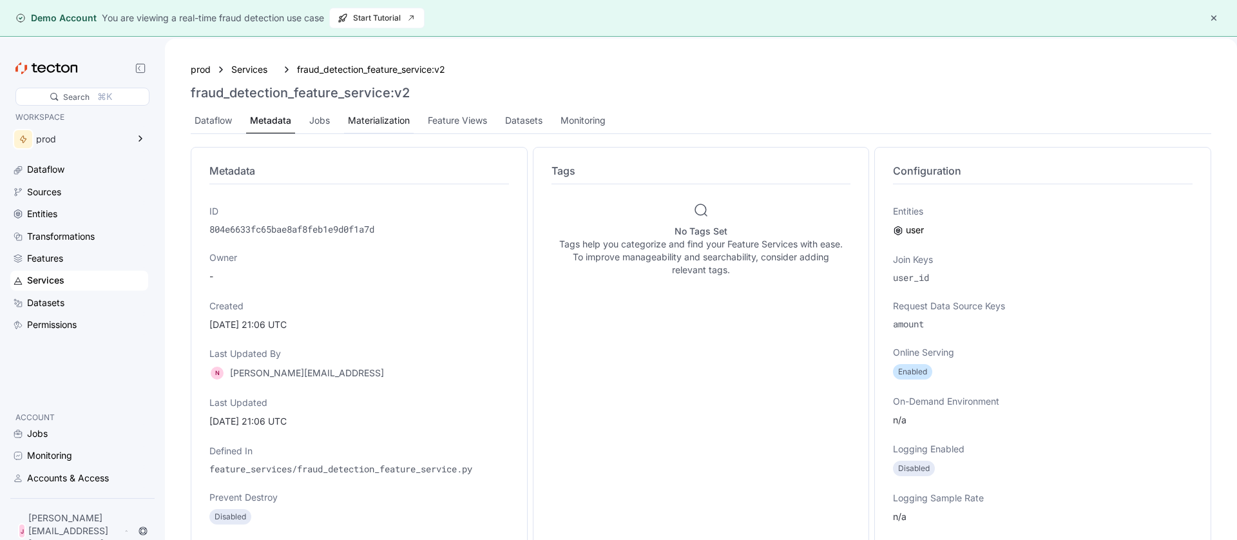
click at [377, 129] on div "Materialization" at bounding box center [379, 120] width 70 height 25
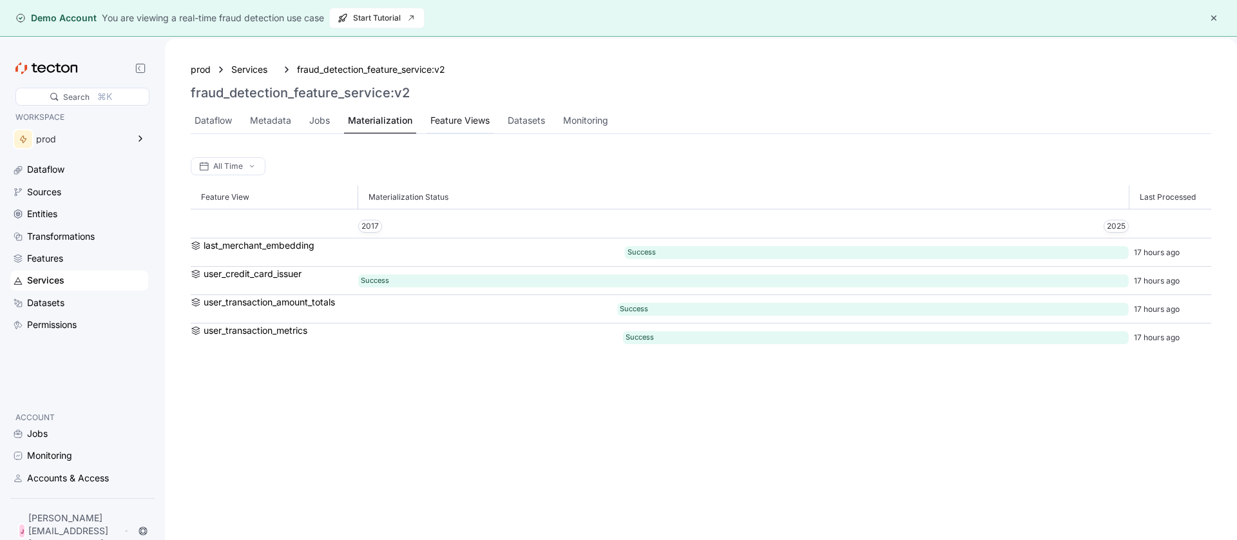
click at [446, 127] on div "Feature Views" at bounding box center [459, 120] width 59 height 14
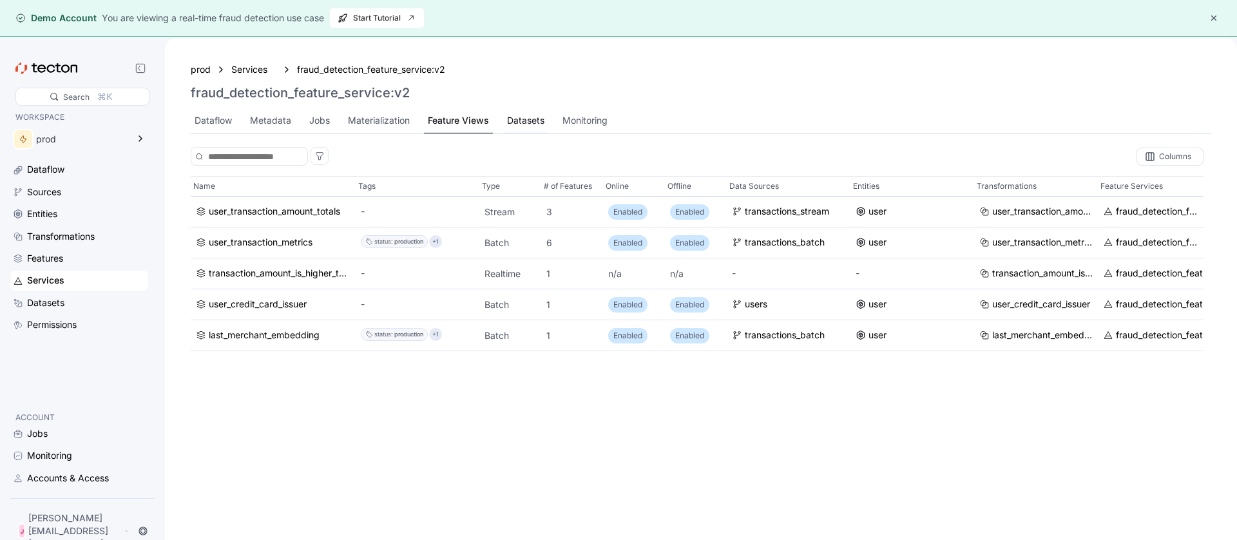
click at [532, 123] on div "Datasets" at bounding box center [525, 120] width 37 height 14
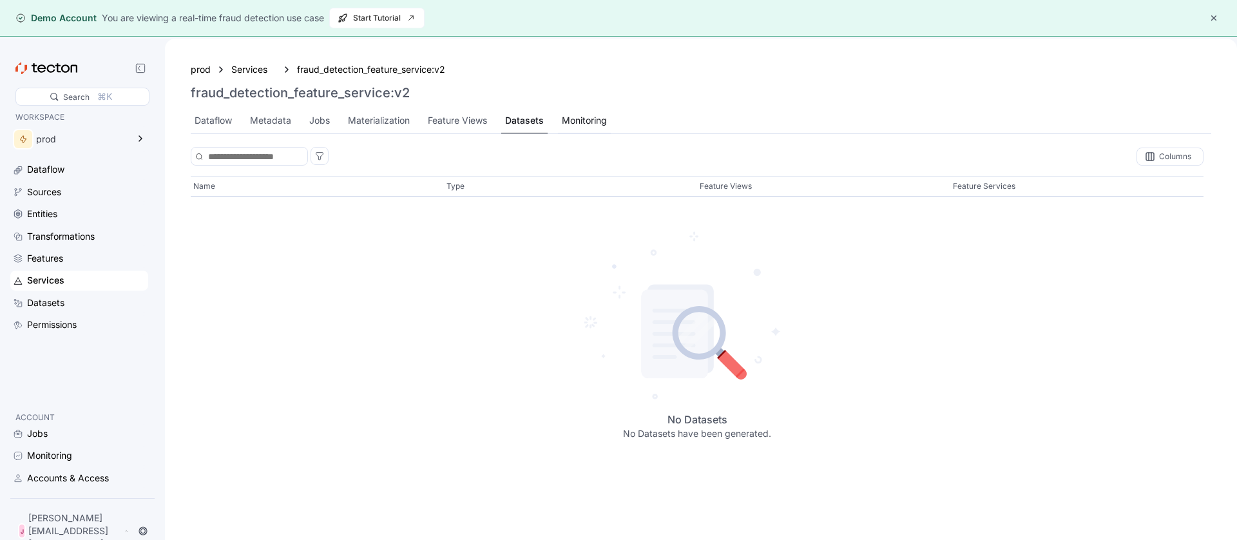
click at [576, 121] on div "Monitoring" at bounding box center [584, 120] width 45 height 14
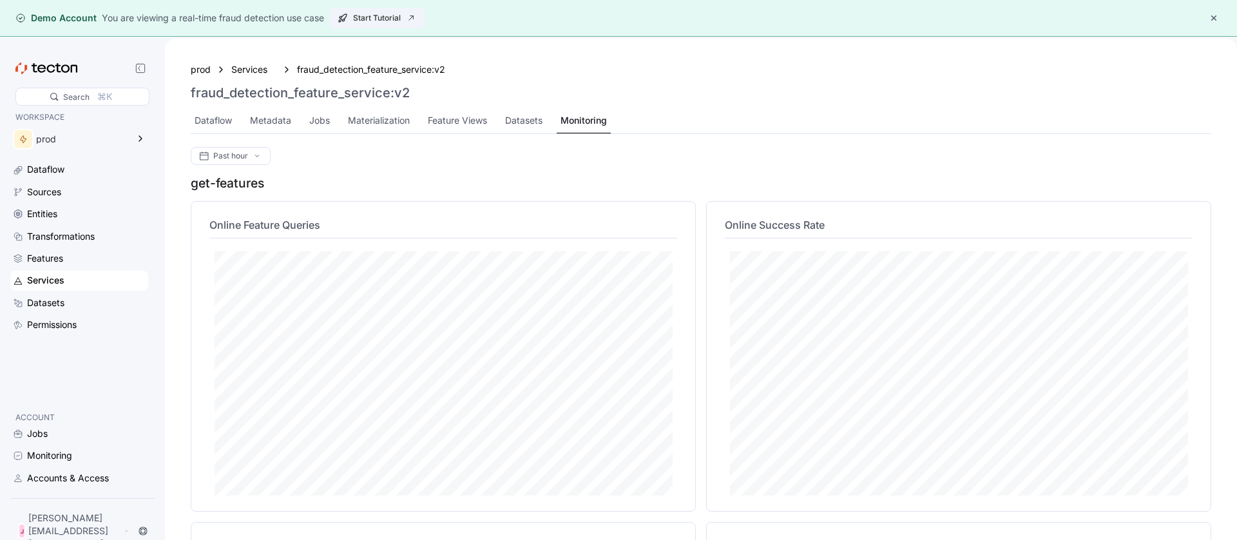
click at [363, 16] on span "Start Tutorial" at bounding box center [377, 17] width 79 height 19
